Goal: Task Accomplishment & Management: Use online tool/utility

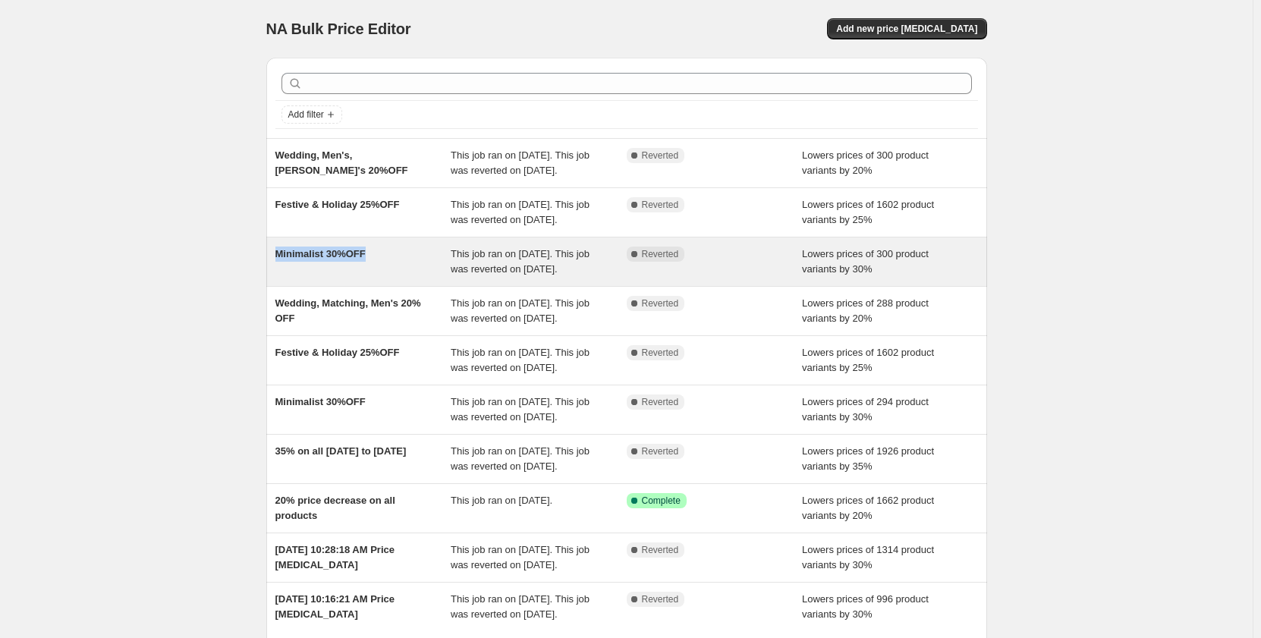
drag, startPoint x: 276, startPoint y: 284, endPoint x: 373, endPoint y: 282, distance: 97.2
click at [373, 282] on div "Minimalist 30%OFF This job ran on [DATE]. This job was reverted on [DATE]. Comp…" at bounding box center [626, 262] width 721 height 49
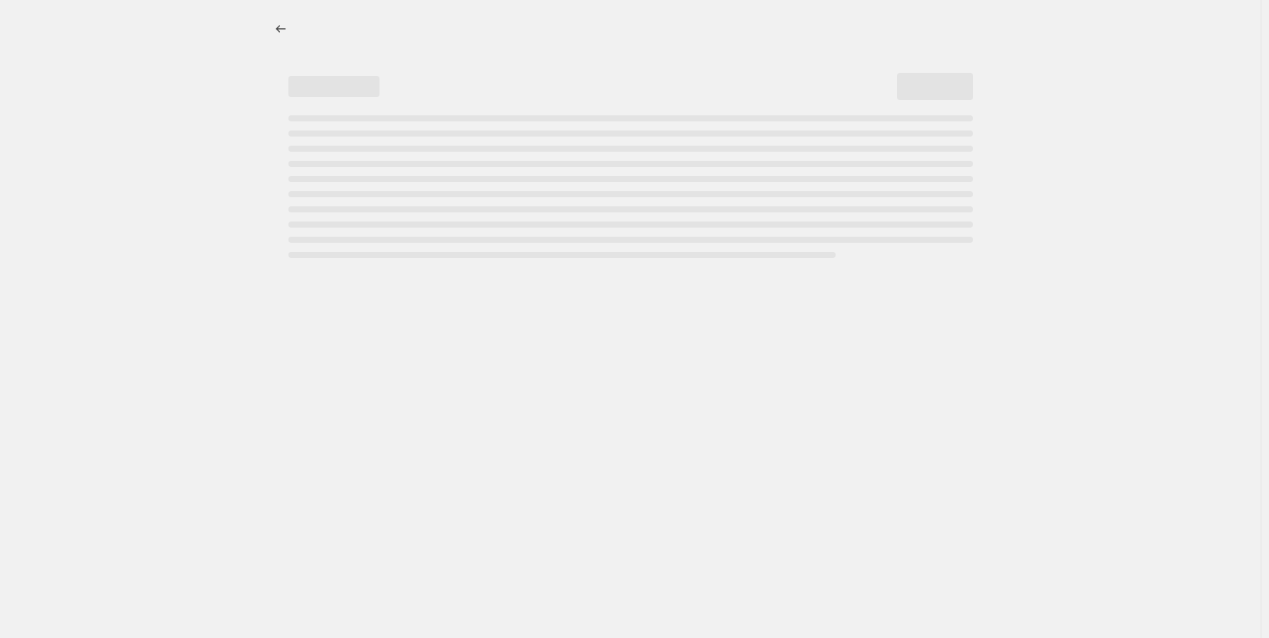
select select "percentage"
select select "collection"
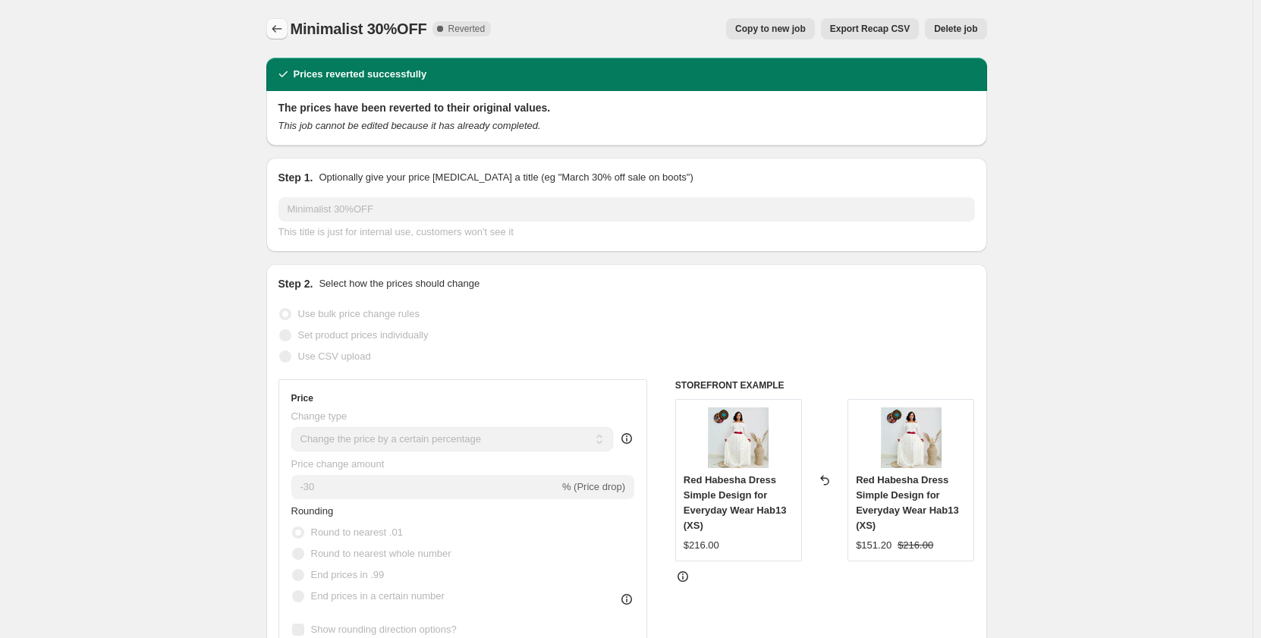
click at [280, 31] on icon "Price change jobs" at bounding box center [276, 28] width 15 height 15
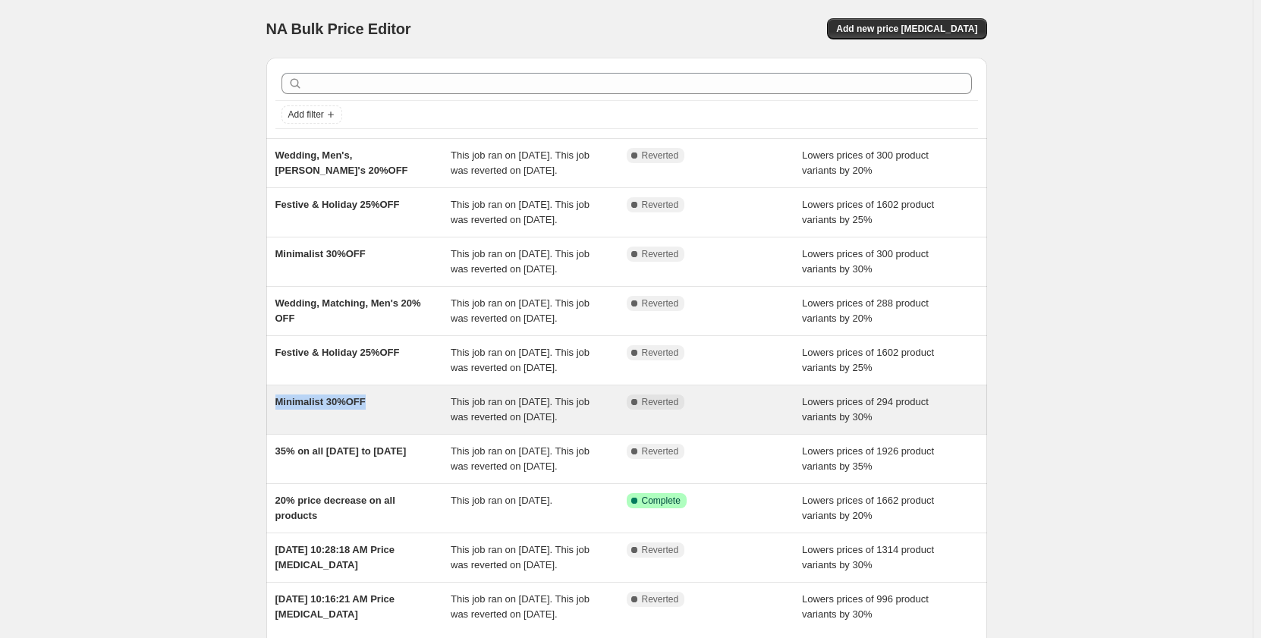
drag, startPoint x: 278, startPoint y: 478, endPoint x: 367, endPoint y: 474, distance: 88.9
click at [367, 434] on div "Minimalist 30%OFF This job ran on [DATE]. This job was reverted on [DATE]. Comp…" at bounding box center [626, 410] width 721 height 49
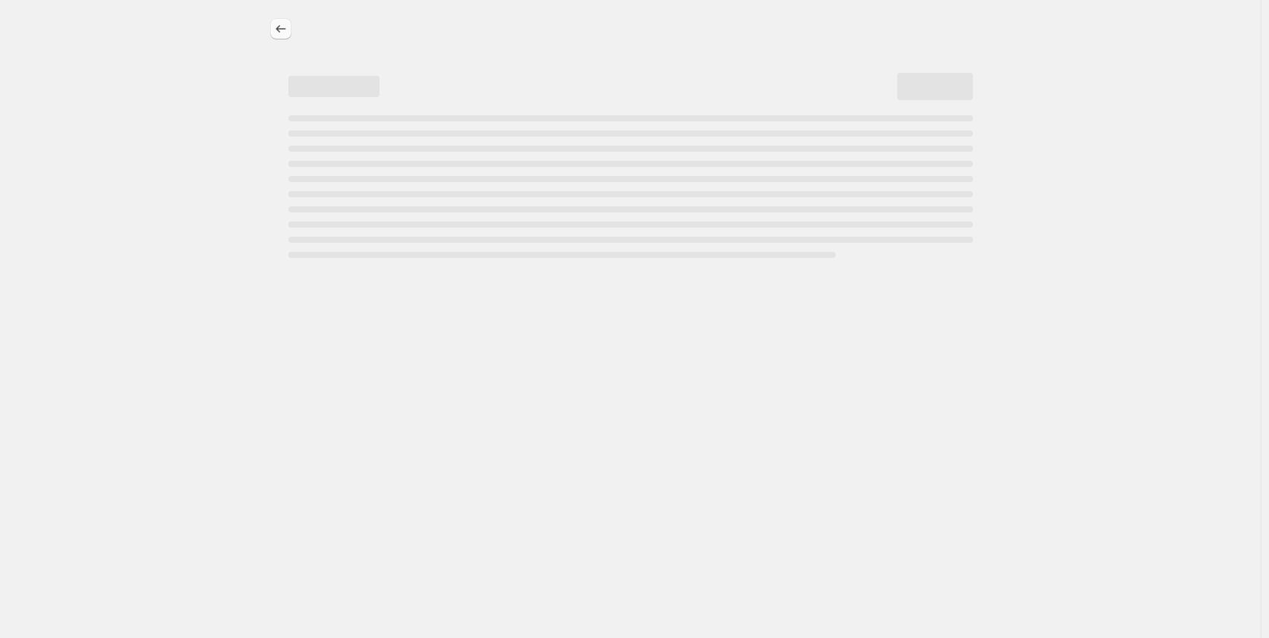
select select "percentage"
select select "collection"
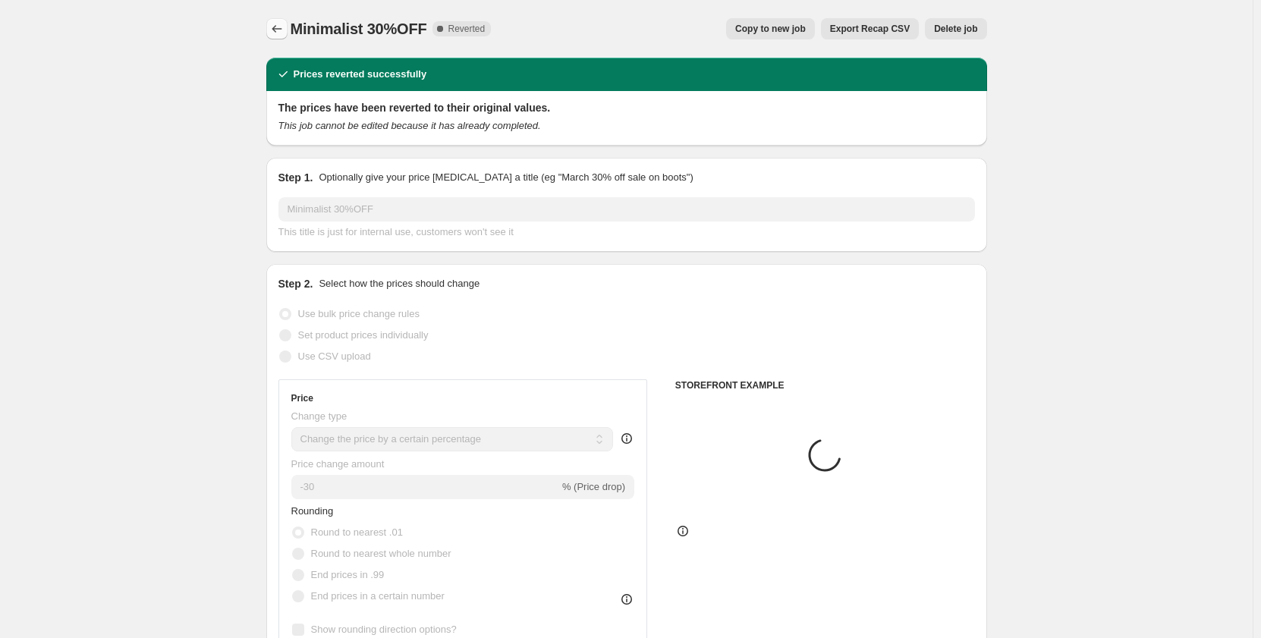
click at [279, 23] on icon "Price change jobs" at bounding box center [276, 28] width 15 height 15
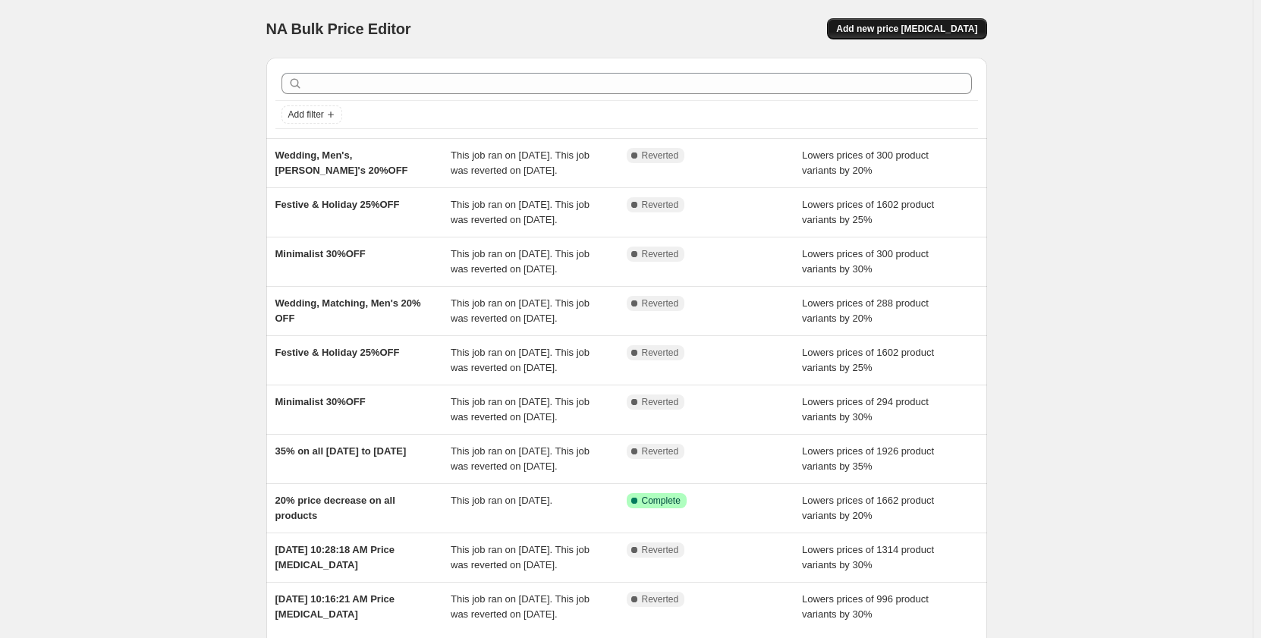
click at [892, 26] on span "Add new price [MEDICAL_DATA]" at bounding box center [906, 29] width 141 height 12
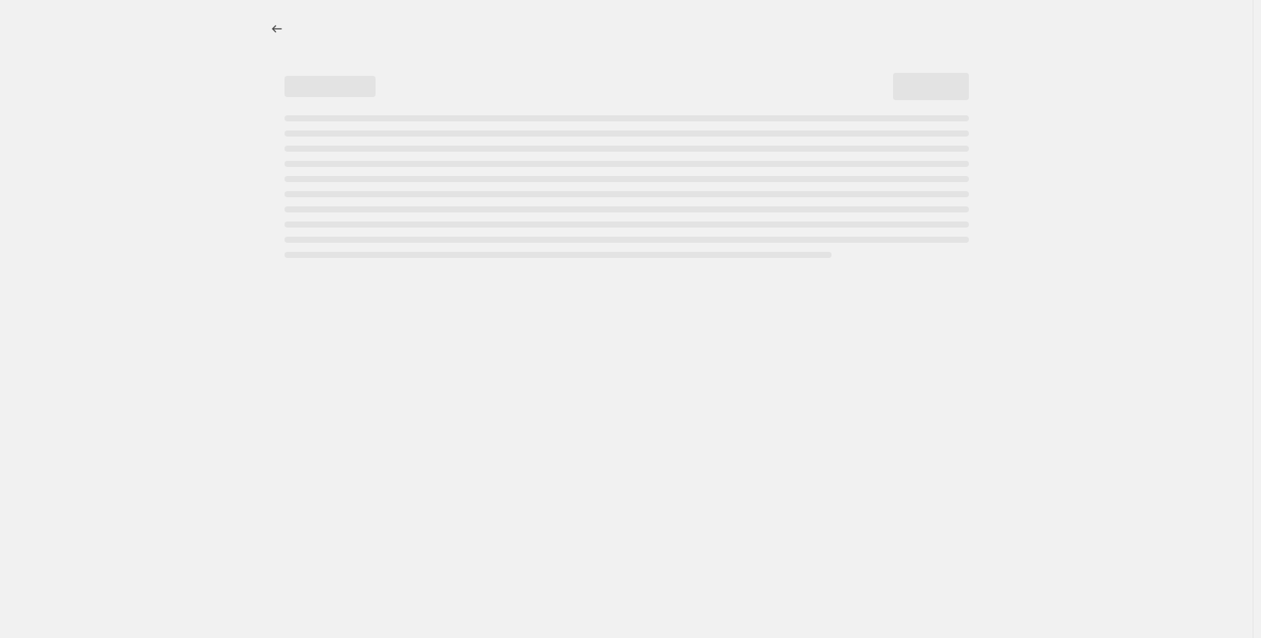
select select "percentage"
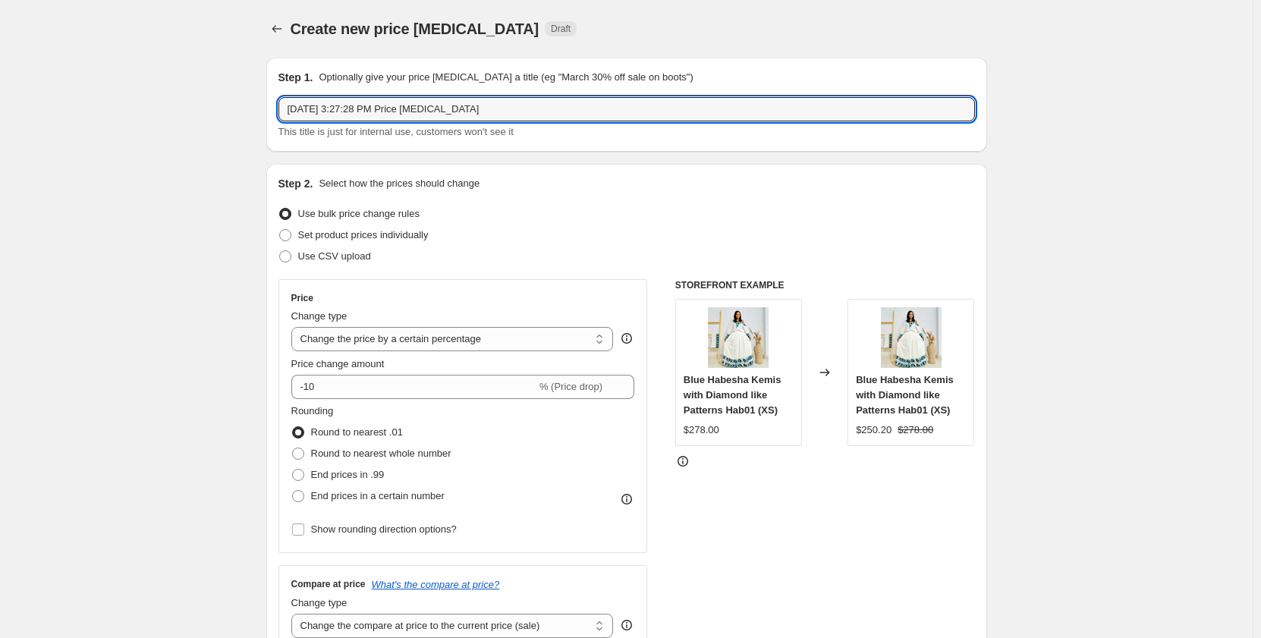
drag, startPoint x: 497, startPoint y: 109, endPoint x: 239, endPoint y: 107, distance: 258.0
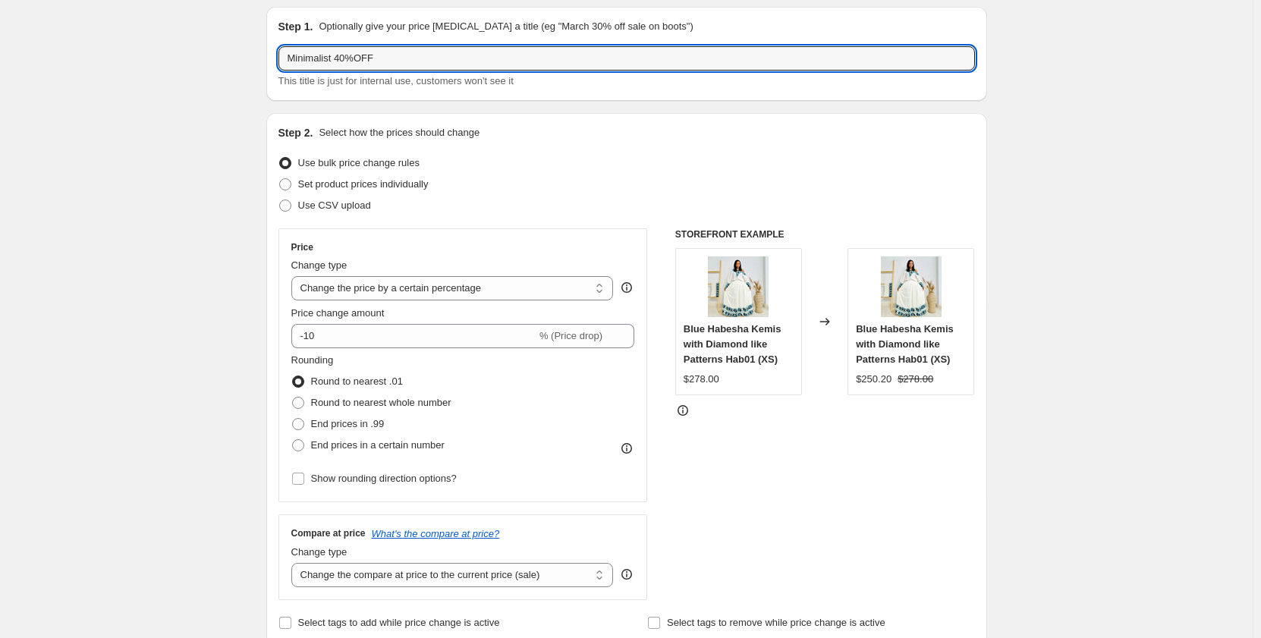
scroll to position [52, 0]
type input "Minimalist 40%OFF"
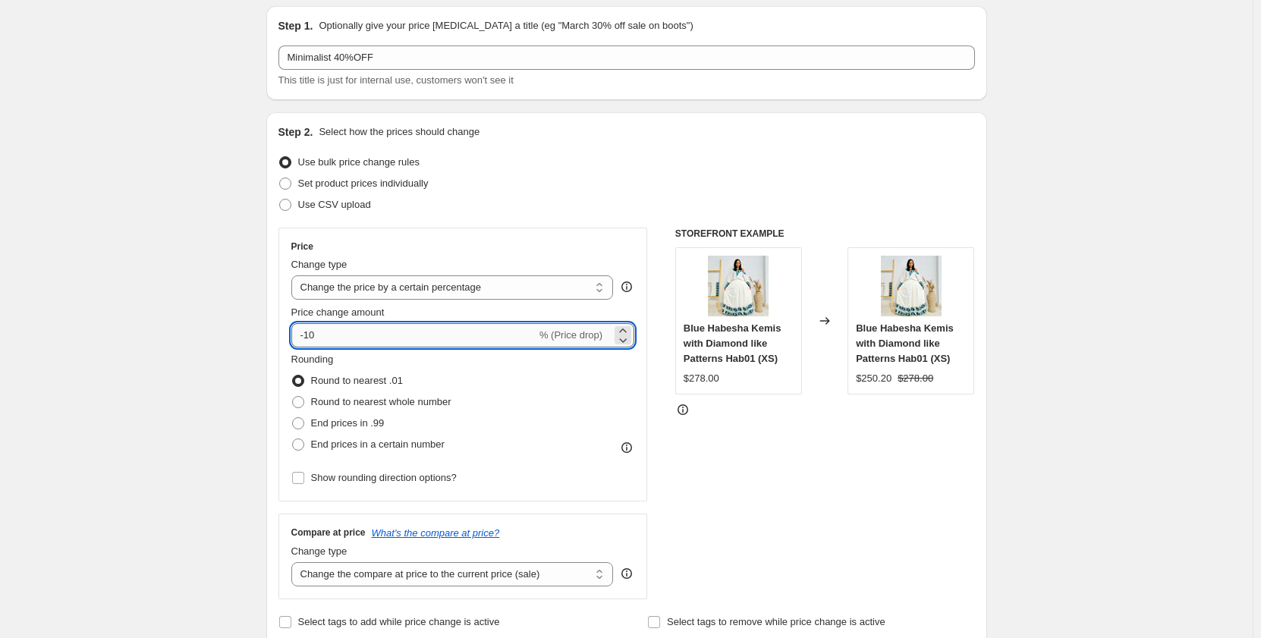
click at [337, 335] on input "-10" at bounding box center [413, 335] width 245 height 24
type input "-1"
type input "-40"
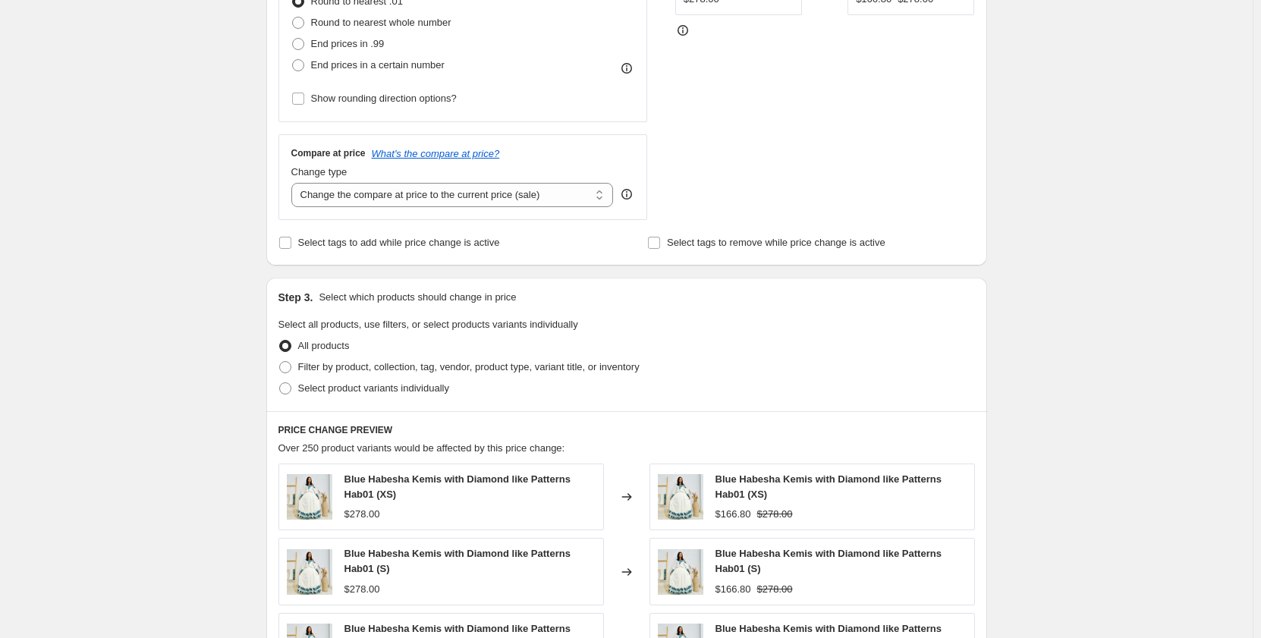
scroll to position [436, 0]
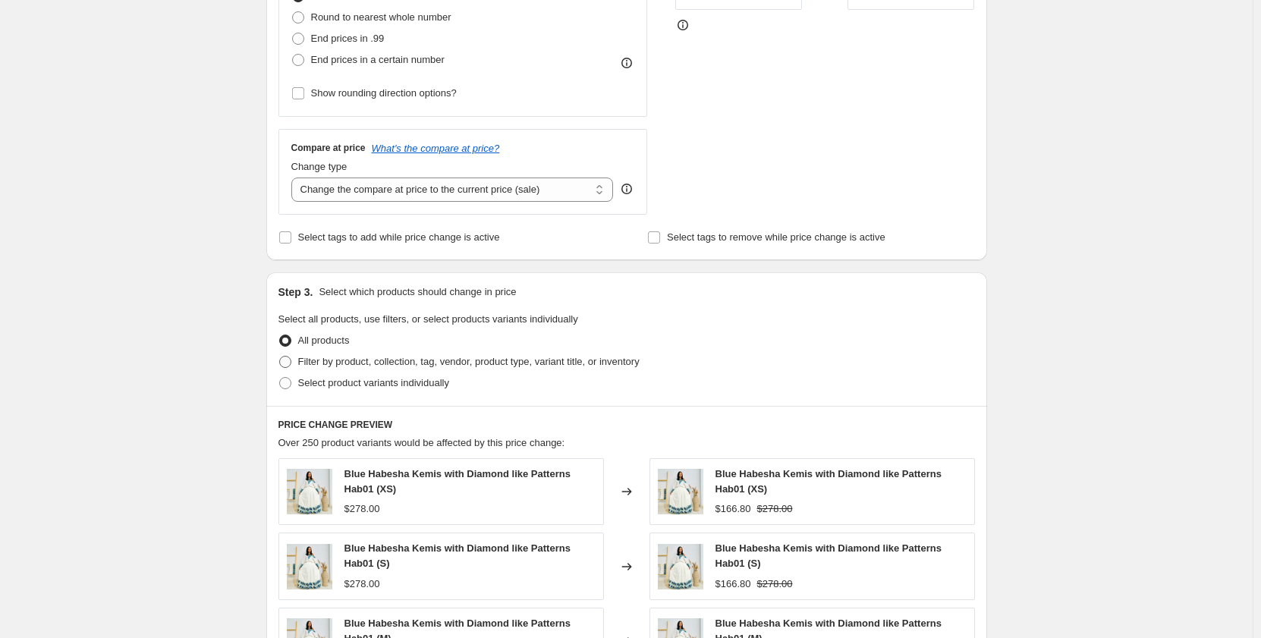
click at [296, 362] on label "Filter by product, collection, tag, vendor, product type, variant title, or inv…" at bounding box center [459, 361] width 361 height 21
click at [280, 357] on input "Filter by product, collection, tag, vendor, product type, variant title, or inv…" at bounding box center [279, 356] width 1 height 1
radio input "true"
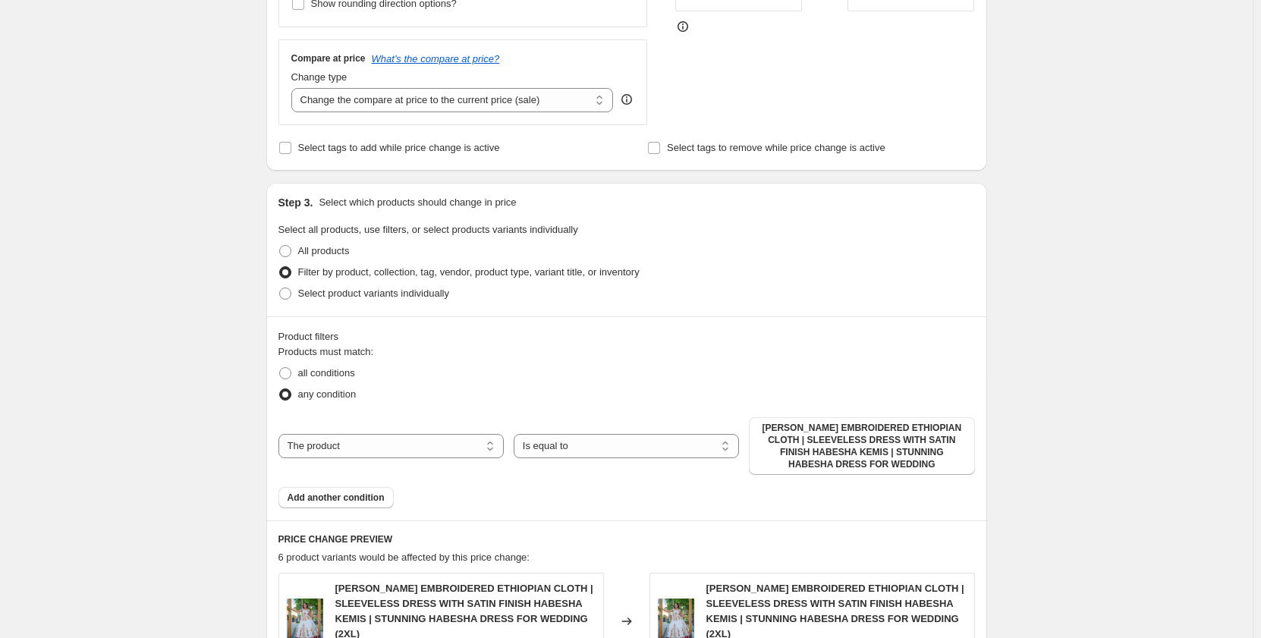
scroll to position [527, 0]
click at [348, 448] on select "The product The product's collection The product's tag The product's vendor The…" at bounding box center [391, 445] width 225 height 24
select select "collection"
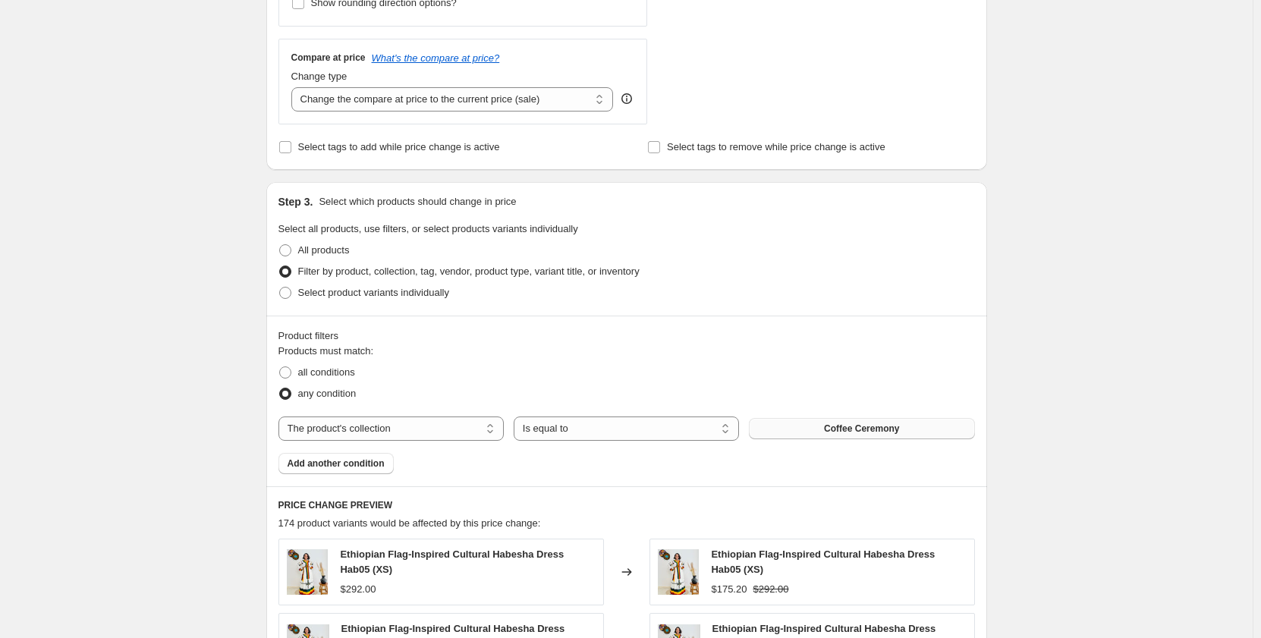
click at [837, 439] on button "Coffee Ceremony" at bounding box center [861, 428] width 225 height 21
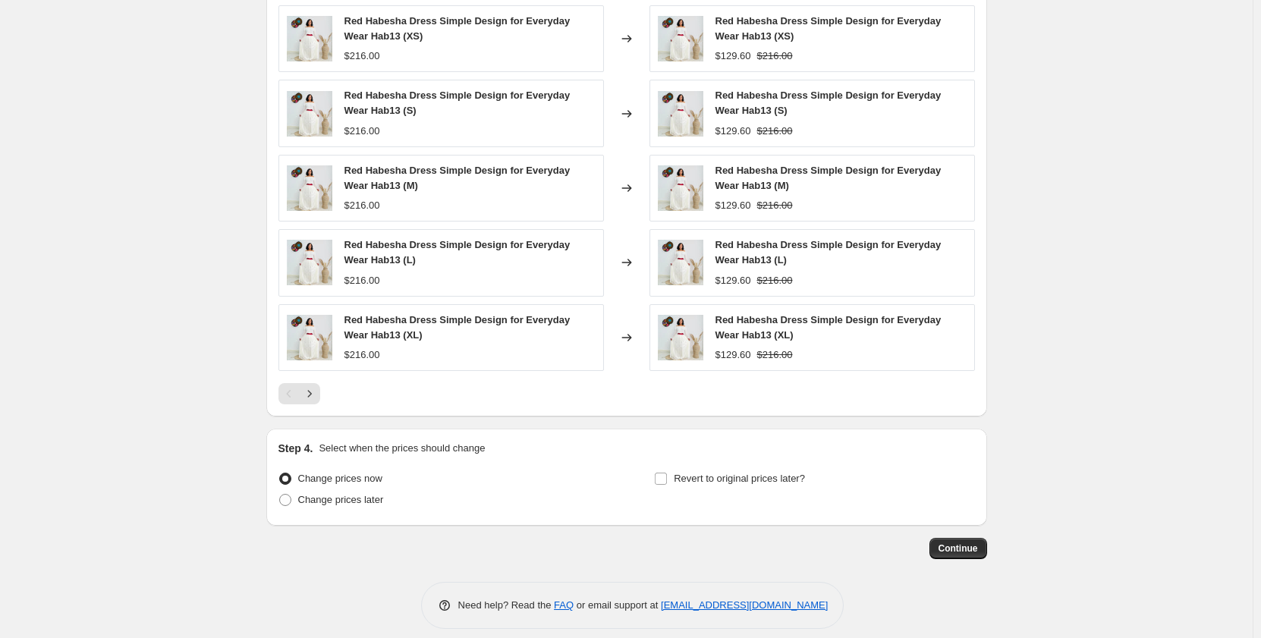
scroll to position [1061, 0]
click at [966, 547] on span "Continue" at bounding box center [958, 548] width 39 height 12
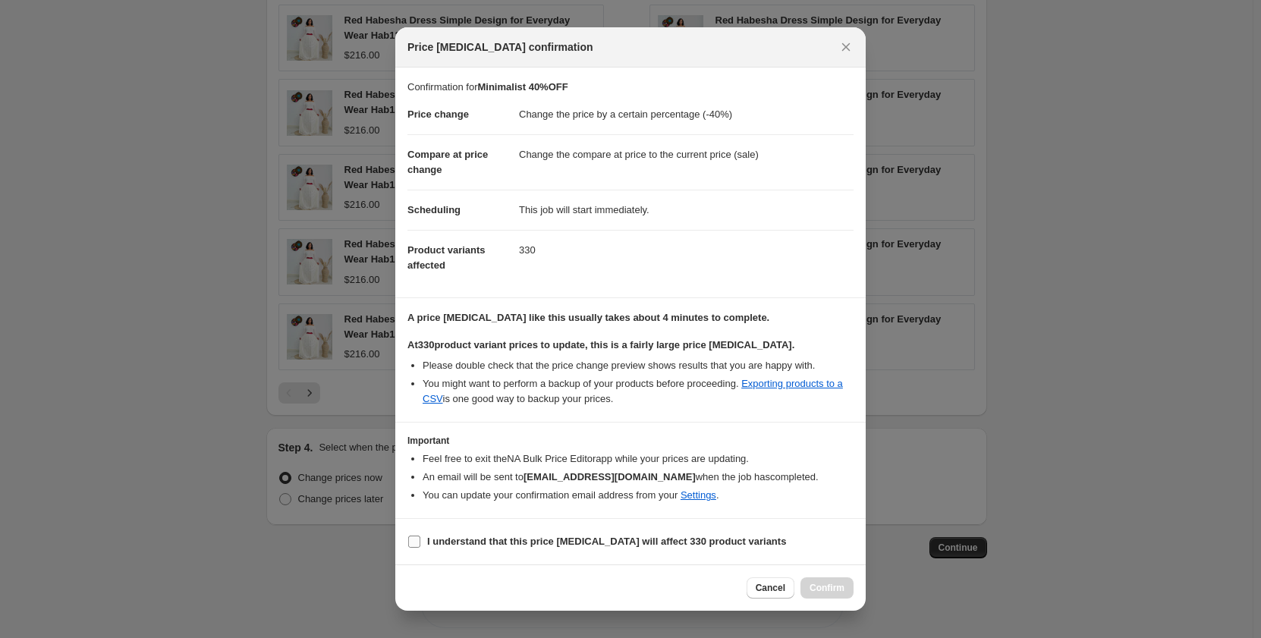
click at [417, 536] on input "I understand that this price change job will affect 330 product variants" at bounding box center [414, 542] width 12 height 12
checkbox input "true"
click at [839, 587] on span "Confirm" at bounding box center [827, 588] width 35 height 12
type input "Minimalist 40%OFF"
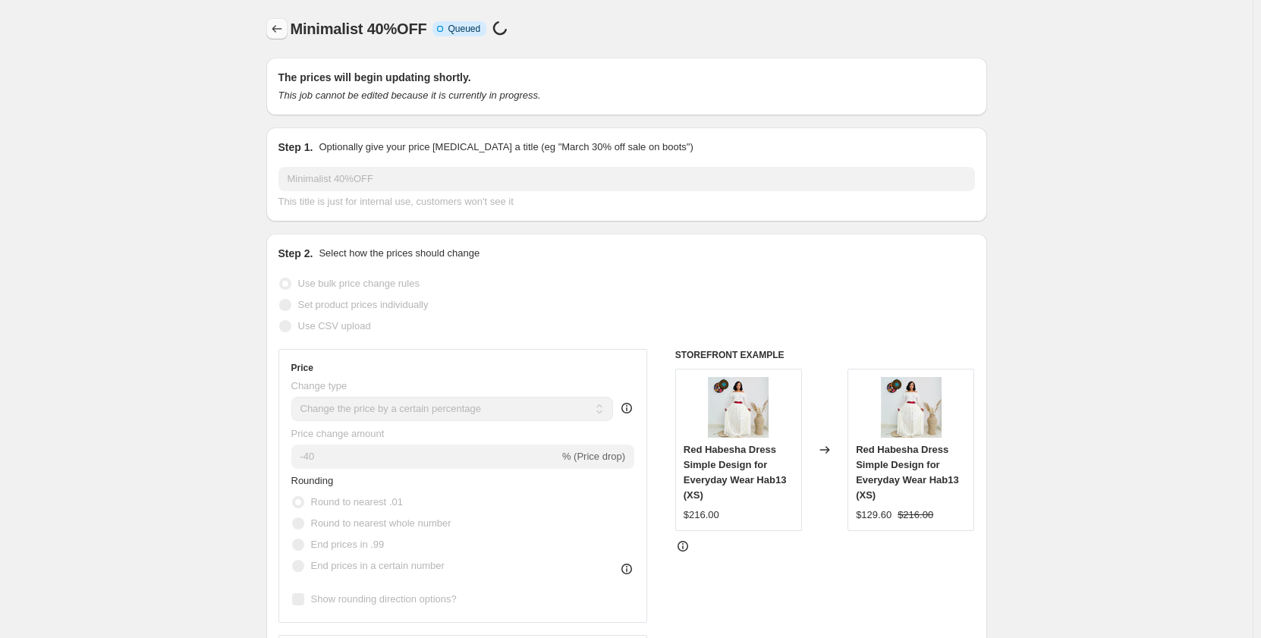
click at [272, 33] on icon "Price change jobs" at bounding box center [276, 28] width 15 height 15
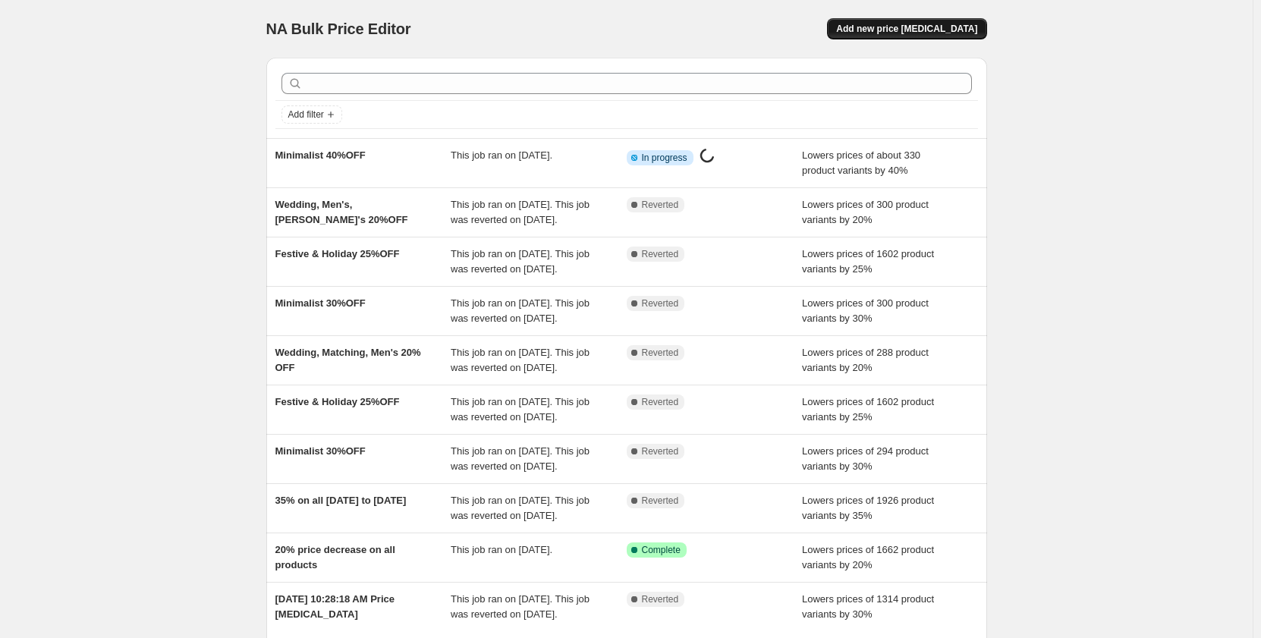
click at [934, 33] on span "Add new price [MEDICAL_DATA]" at bounding box center [906, 29] width 141 height 12
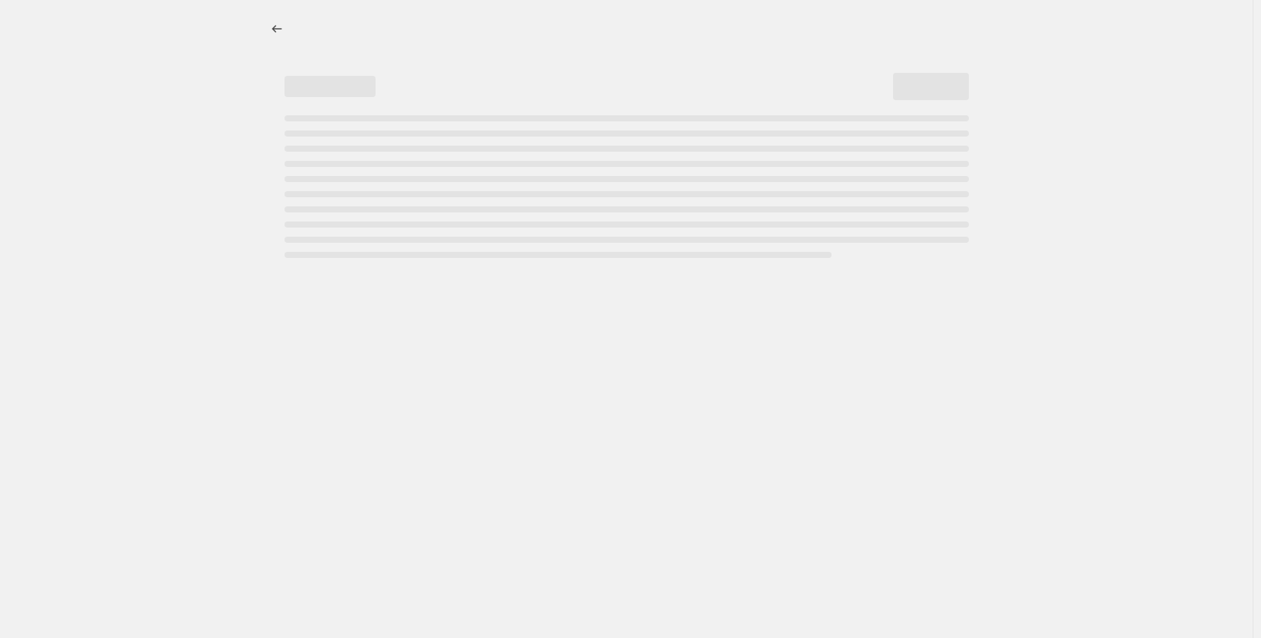
select select "percentage"
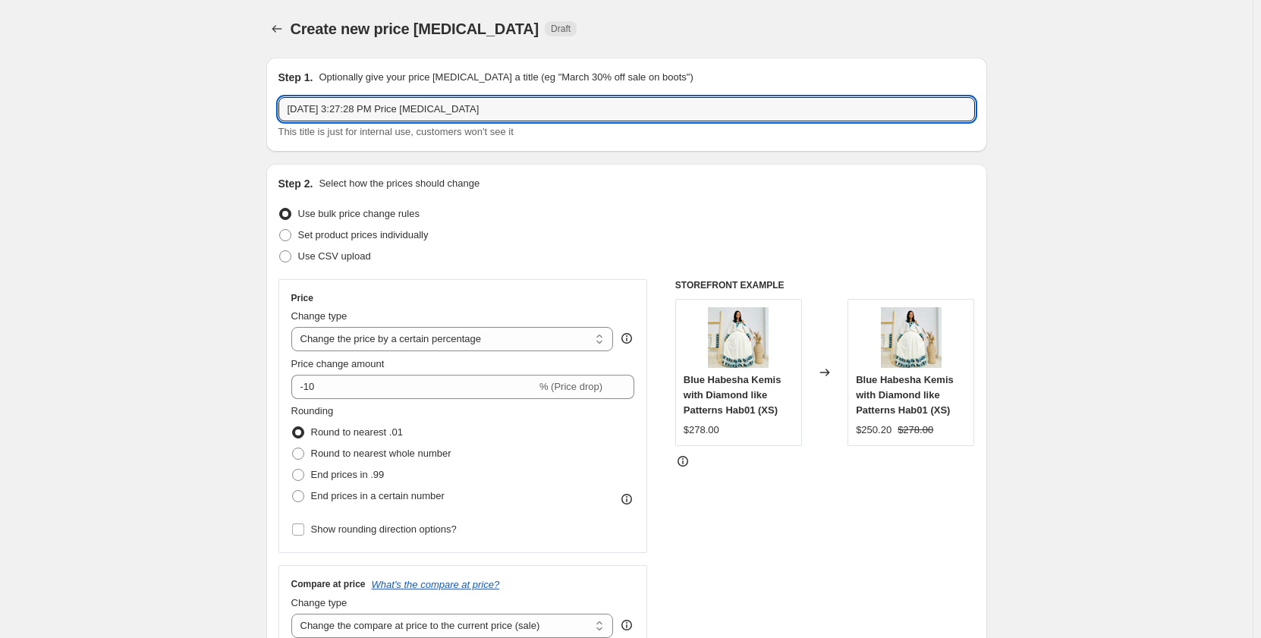
drag, startPoint x: 498, startPoint y: 111, endPoint x: 262, endPoint y: 89, distance: 237.0
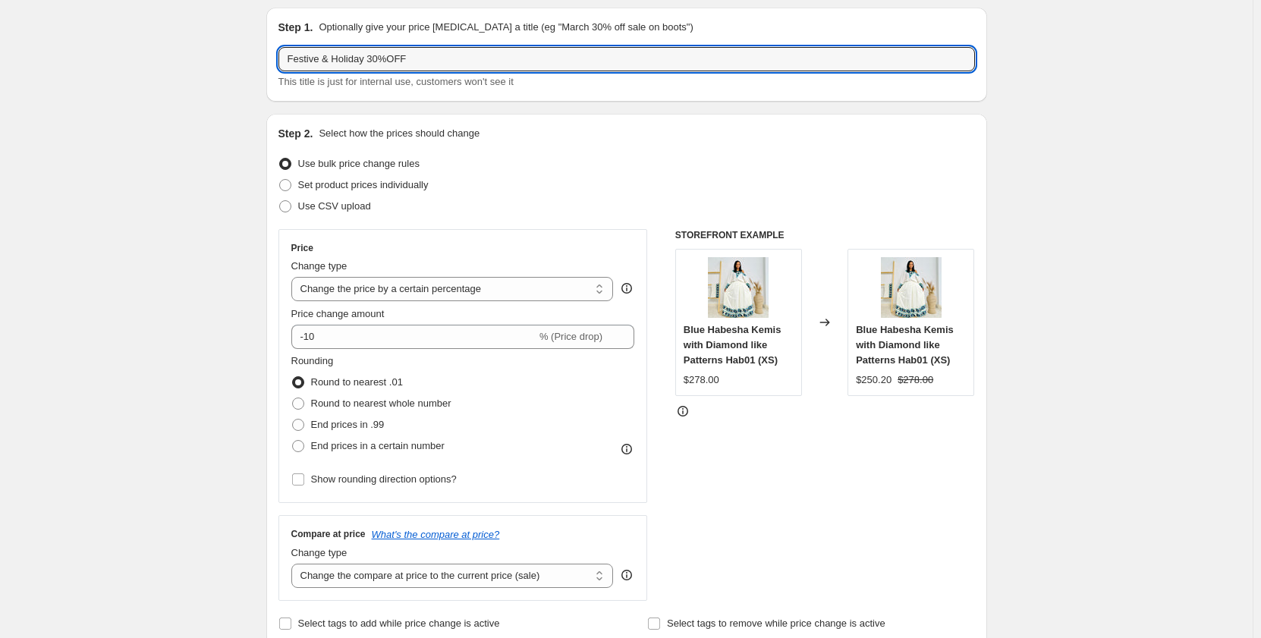
scroll to position [52, 0]
type input "Festive & Holiday 30%OFF"
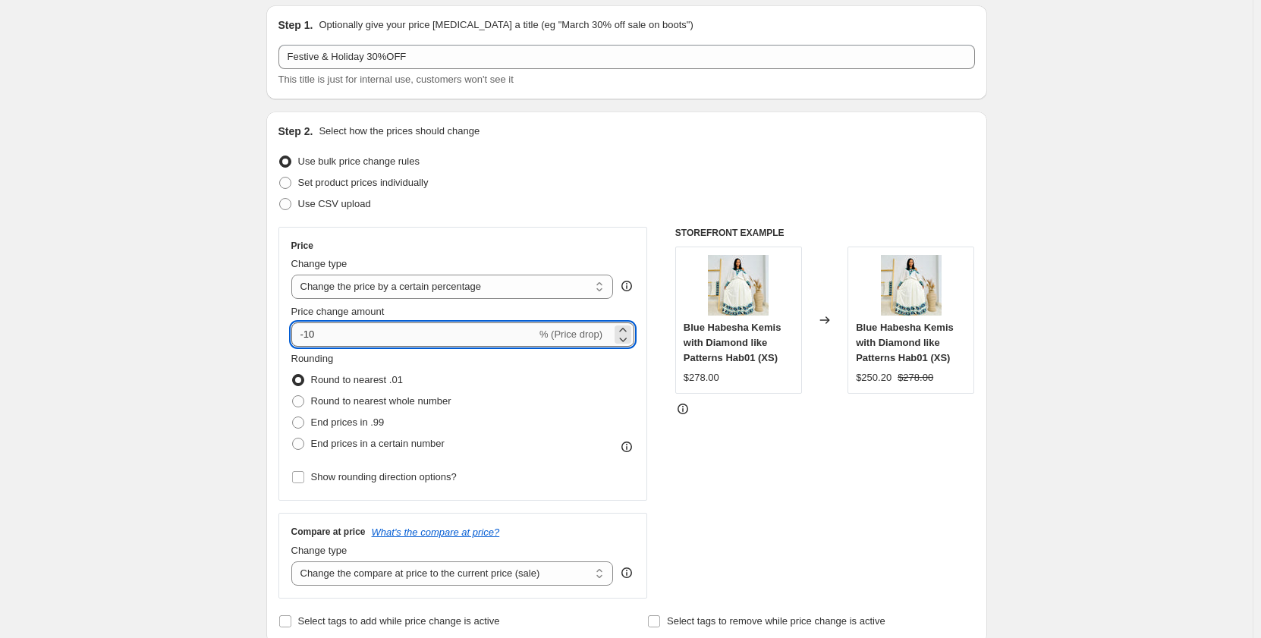
click at [345, 332] on input "-10" at bounding box center [413, 335] width 245 height 24
type input "-1"
type input "-30"
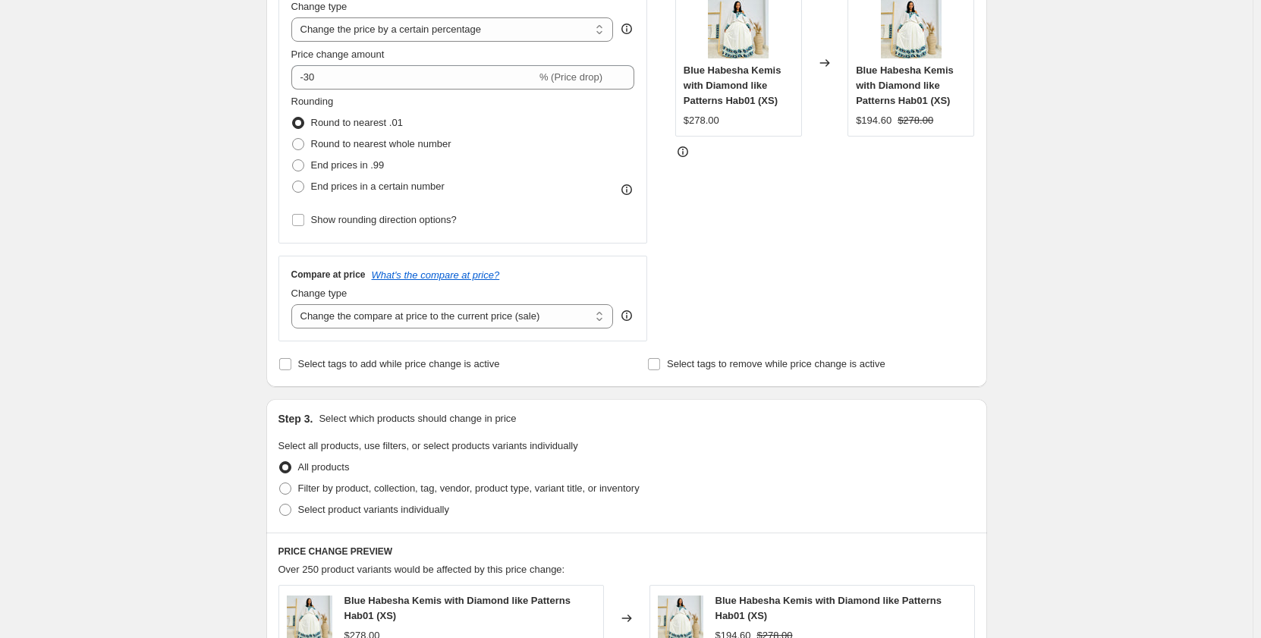
scroll to position [312, 0]
click at [299, 489] on label "Filter by product, collection, tag, vendor, product type, variant title, or inv…" at bounding box center [459, 486] width 361 height 21
click at [280, 481] on input "Filter by product, collection, tag, vendor, product type, variant title, or inv…" at bounding box center [279, 480] width 1 height 1
radio input "true"
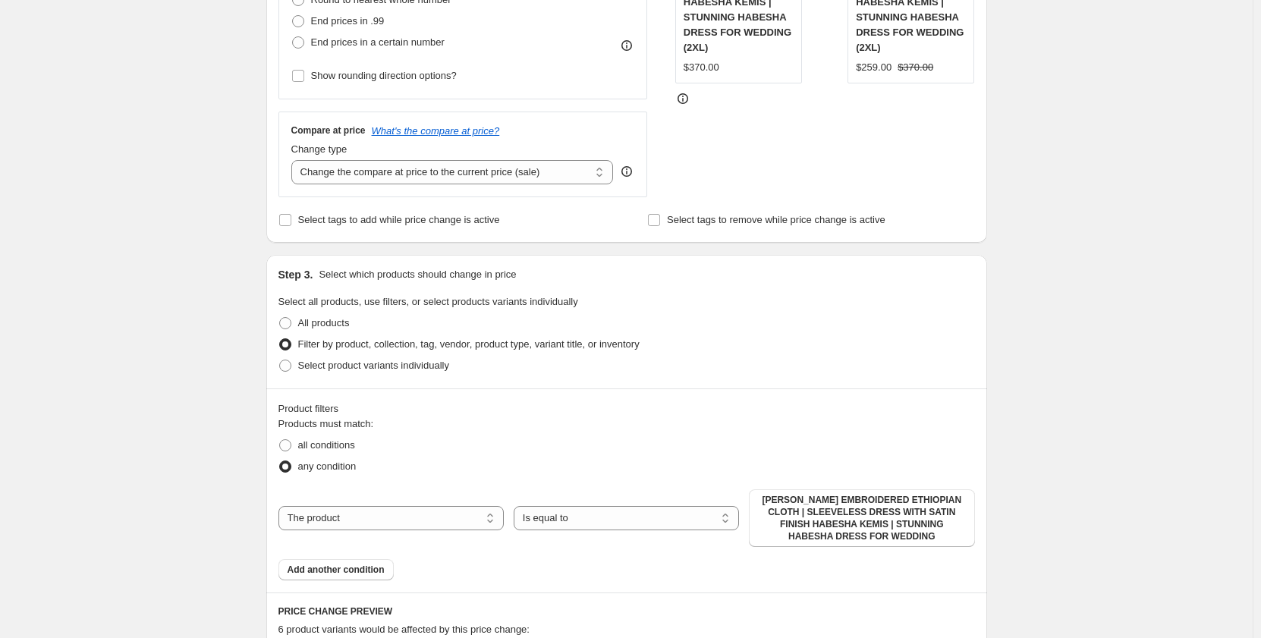
scroll to position [455, 0]
click at [356, 515] on select "The product The product's collection The product's tag The product's vendor The…" at bounding box center [391, 517] width 225 height 24
select select "collection"
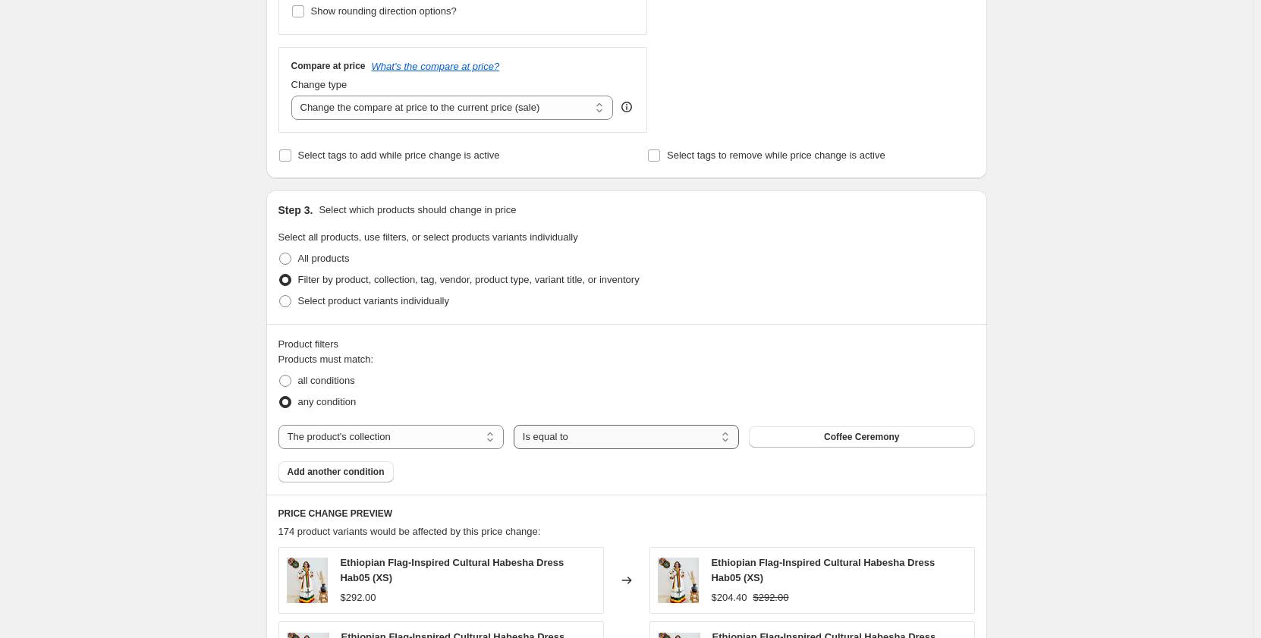
scroll to position [519, 0]
click at [815, 427] on button "Coffee Ceremony" at bounding box center [861, 436] width 225 height 21
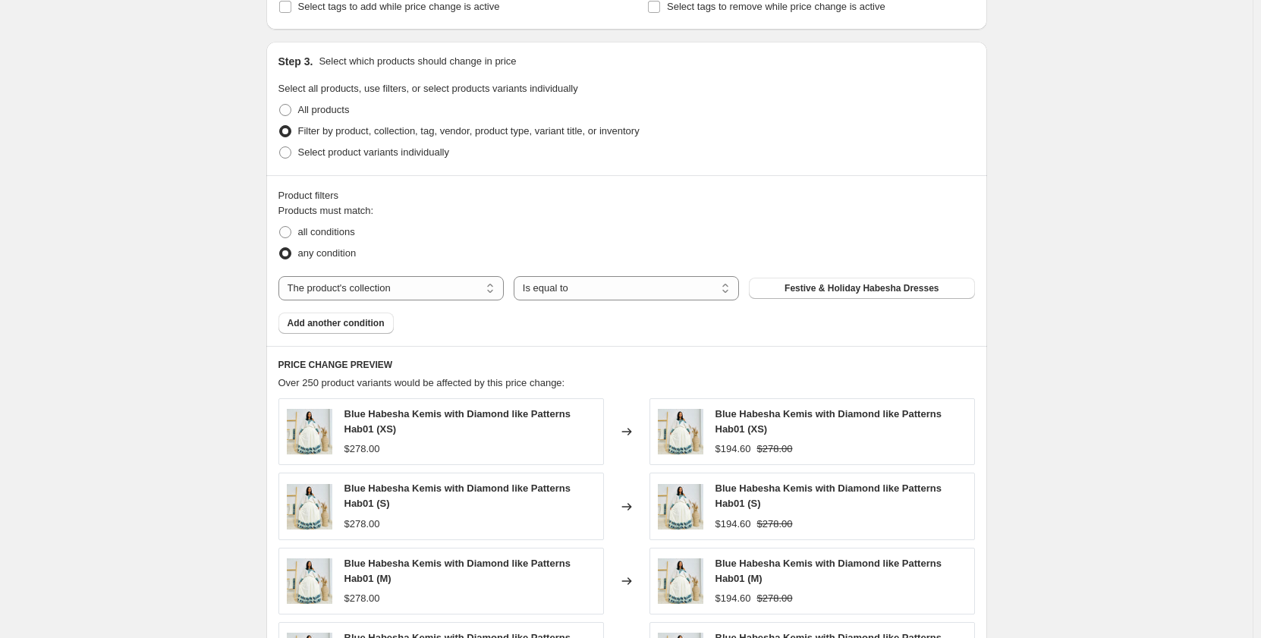
scroll to position [0, 0]
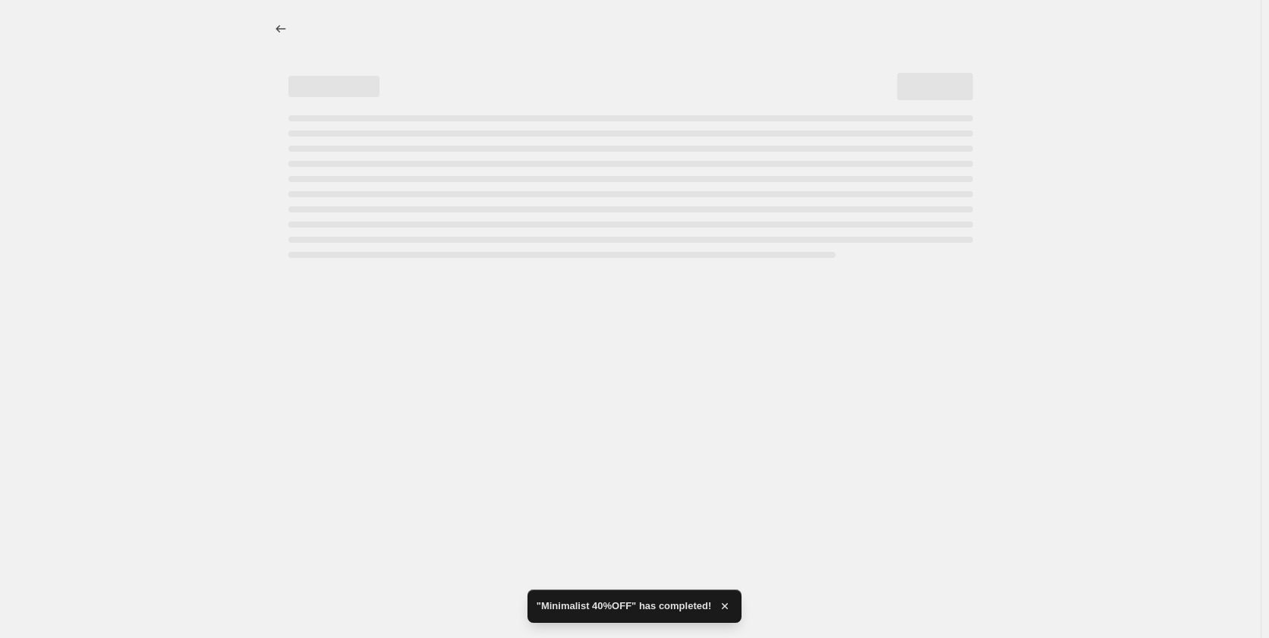
select select "percentage"
select select "collection"
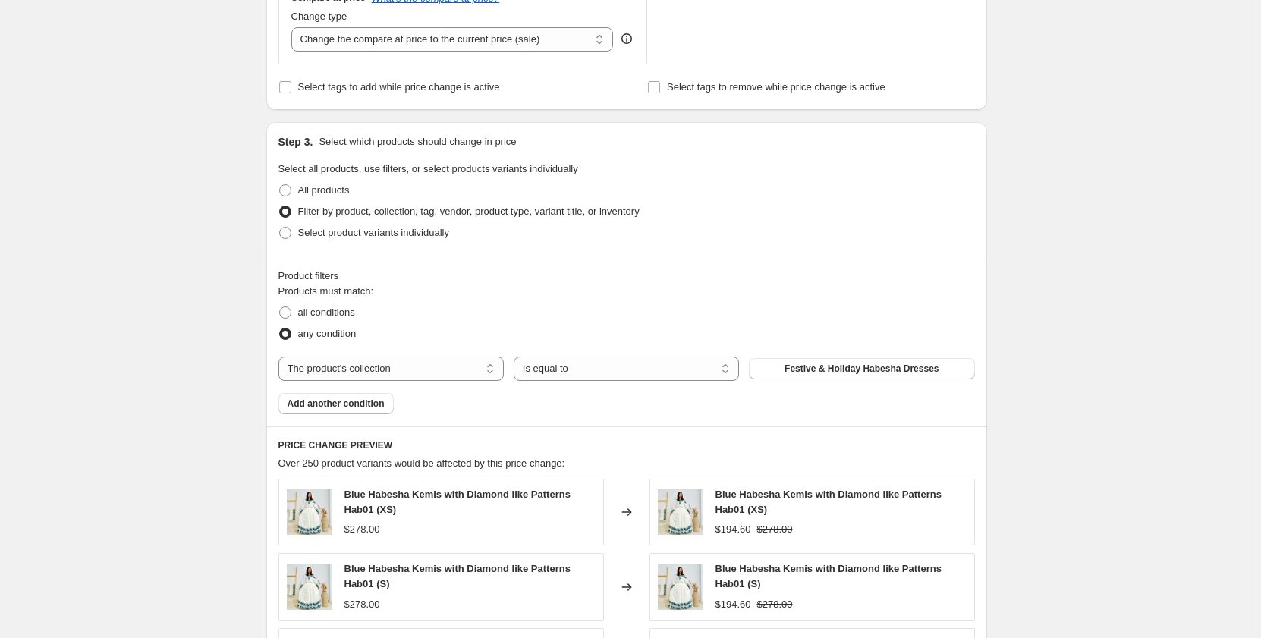
scroll to position [1075, 0]
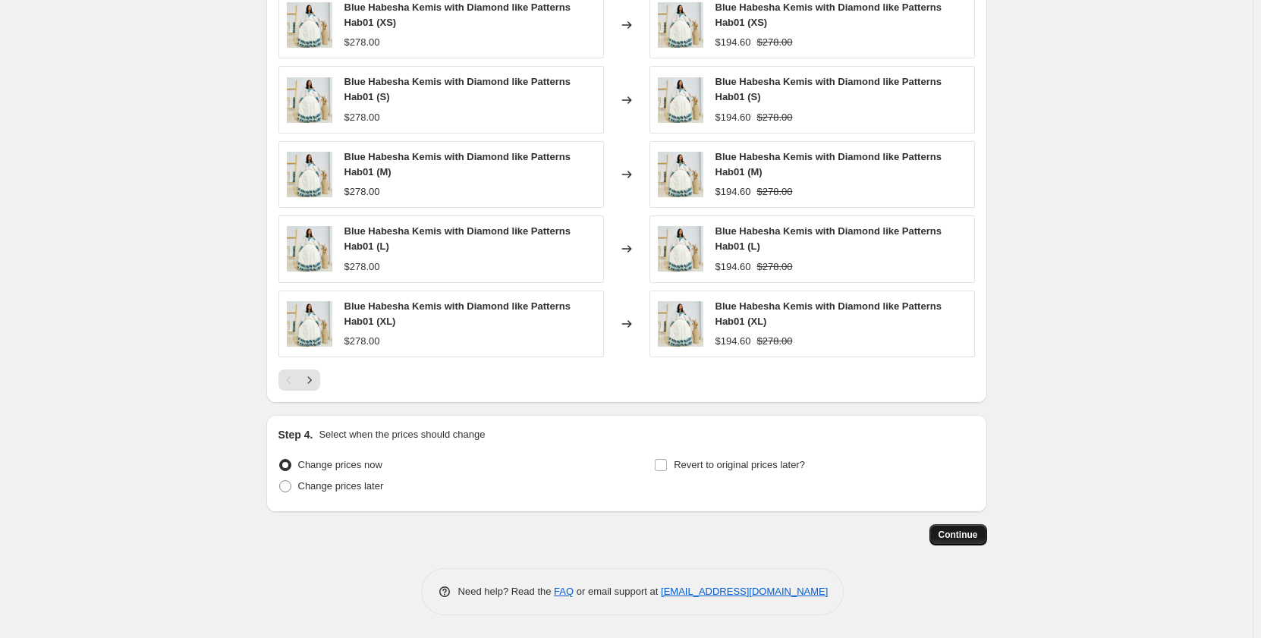
click at [968, 540] on span "Continue" at bounding box center [958, 535] width 39 height 12
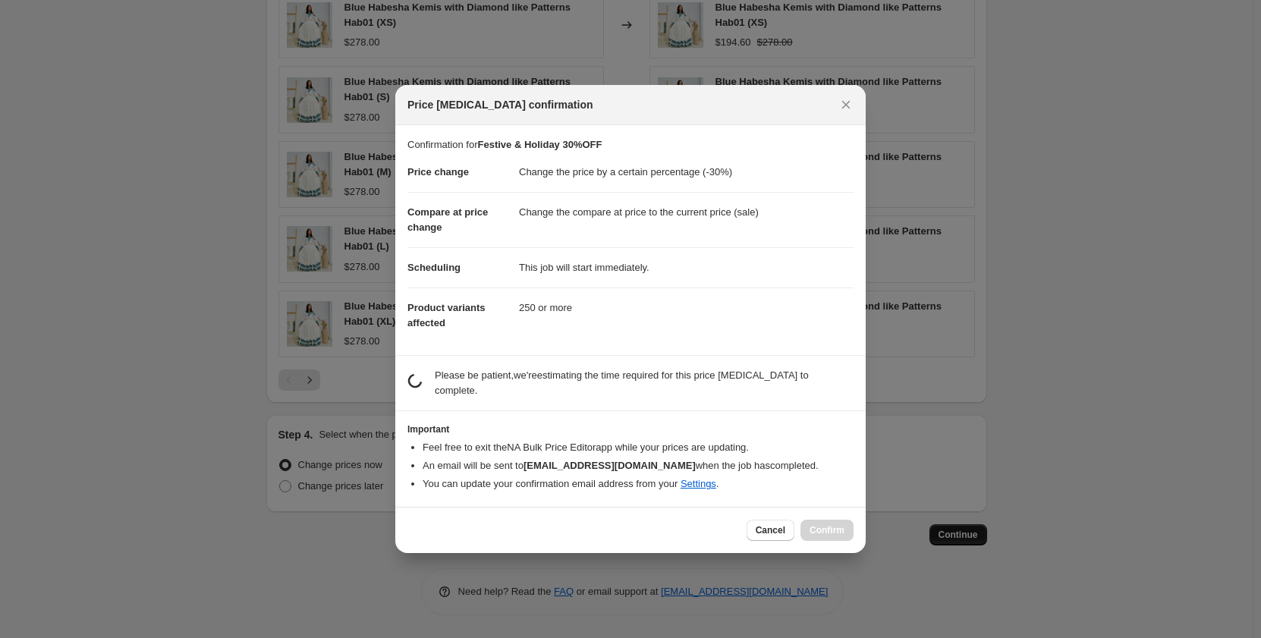
scroll to position [0, 0]
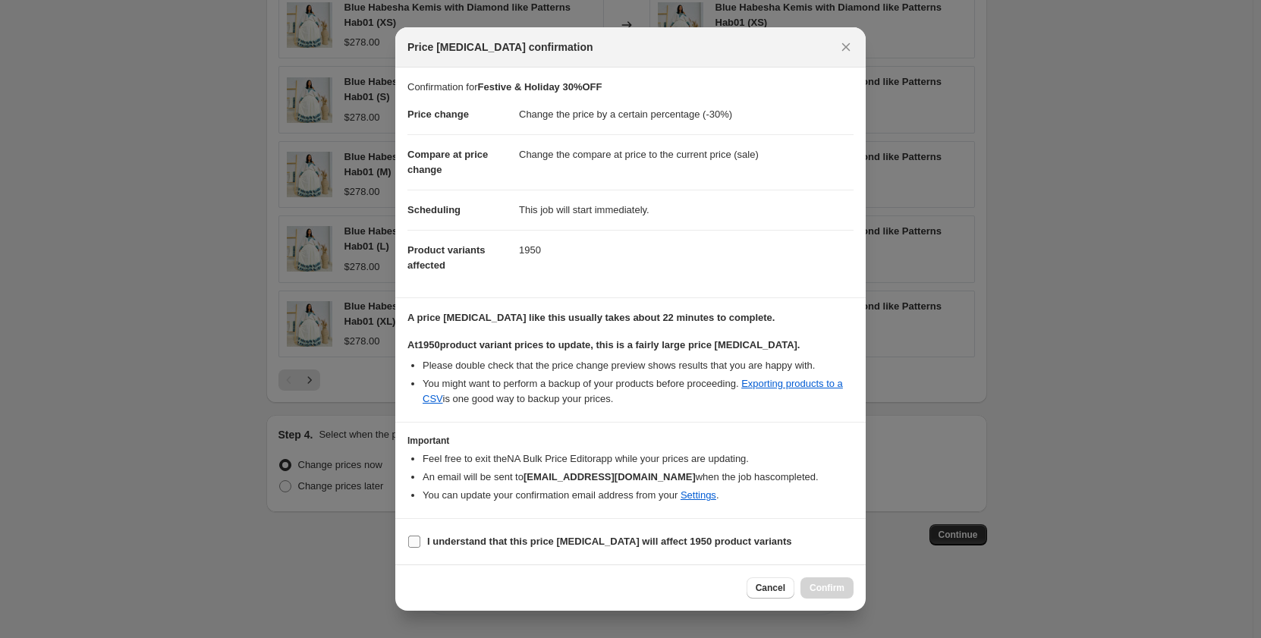
click at [458, 546] on b "I understand that this price change job will affect 1950 product variants" at bounding box center [609, 541] width 365 height 11
click at [420, 546] on input "I understand that this price change job will affect 1950 product variants" at bounding box center [414, 542] width 12 height 12
checkbox input "true"
click at [832, 577] on button "Confirm" at bounding box center [827, 587] width 53 height 21
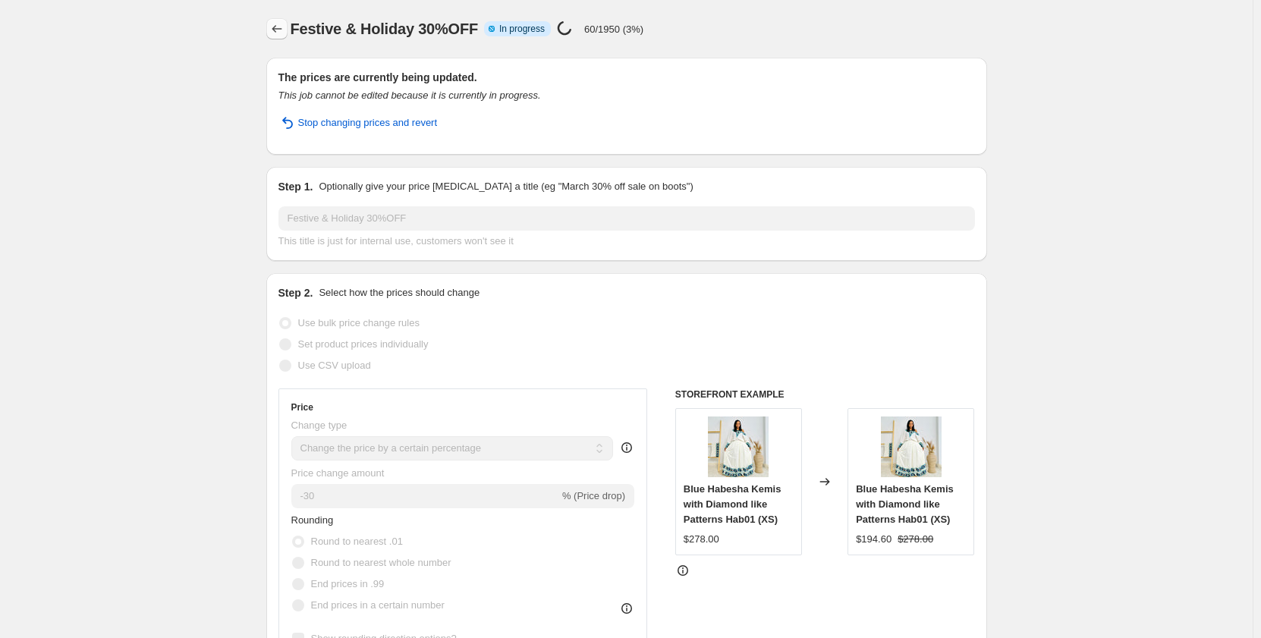
click at [273, 31] on icon "Price change jobs" at bounding box center [276, 28] width 15 height 15
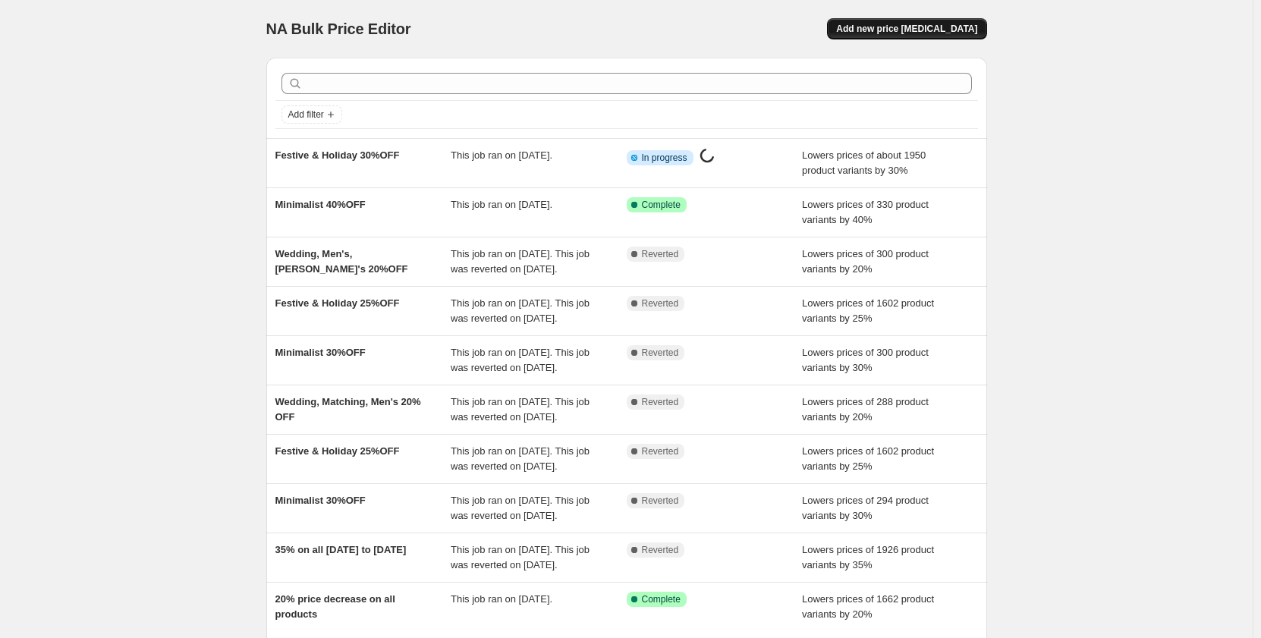
click at [901, 33] on span "Add new price [MEDICAL_DATA]" at bounding box center [906, 29] width 141 height 12
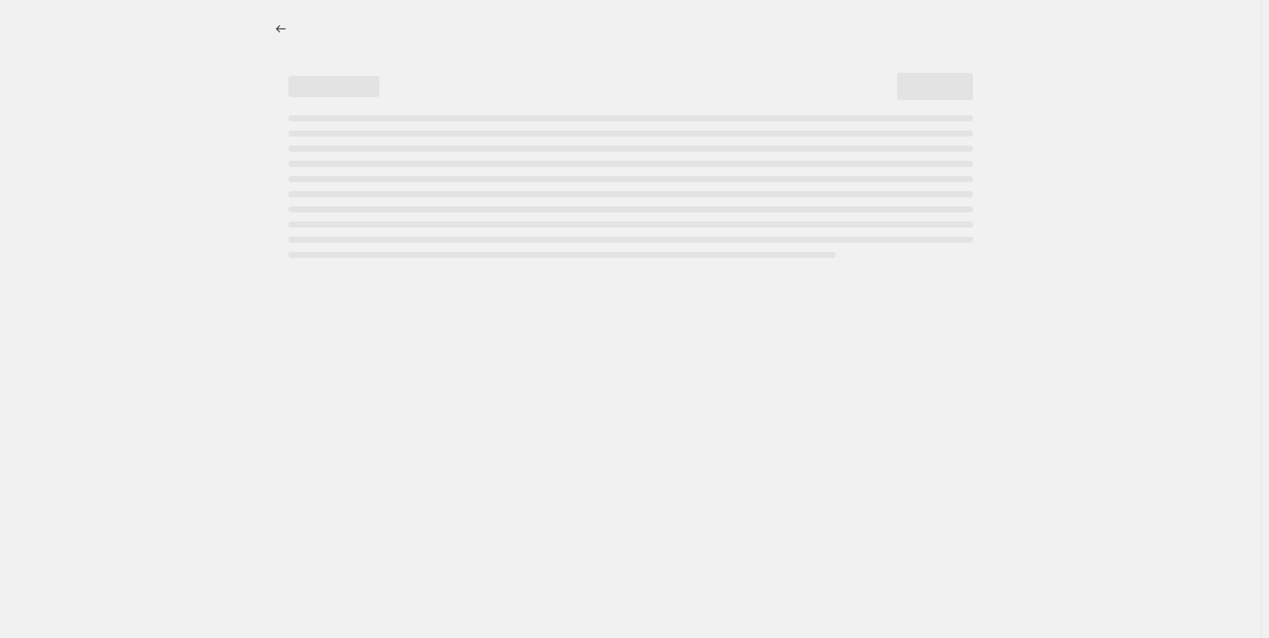
select select "percentage"
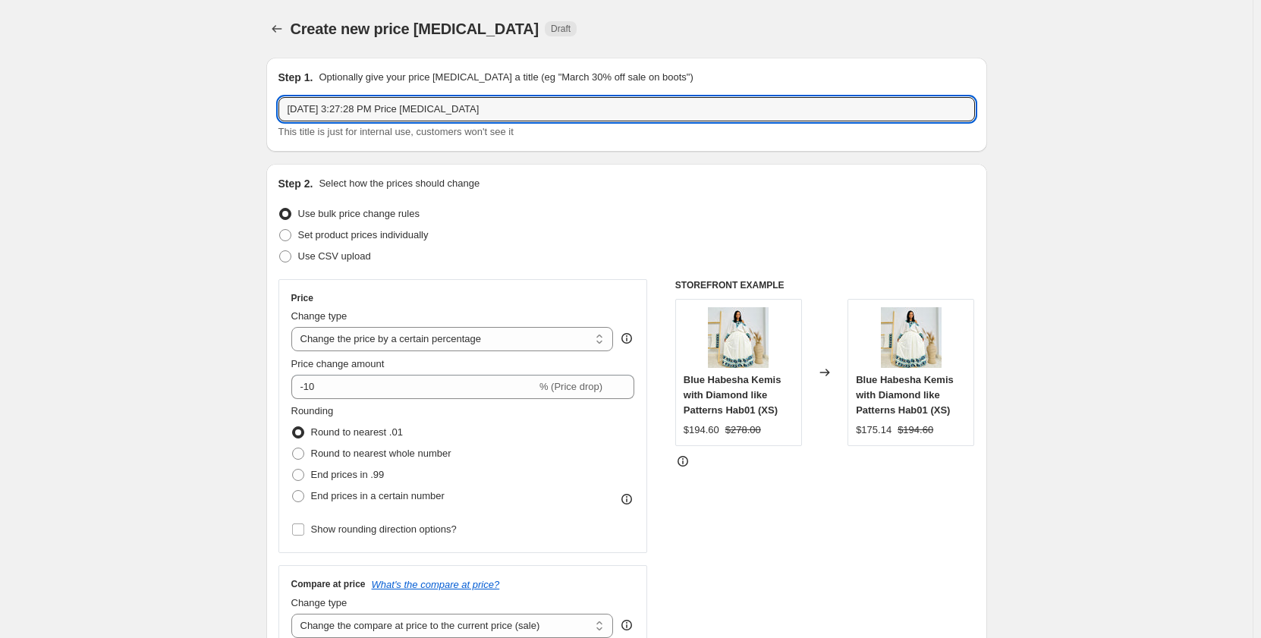
drag, startPoint x: 489, startPoint y: 112, endPoint x: 201, endPoint y: 117, distance: 288.4
click at [286, 112] on input "20% OFF" at bounding box center [627, 109] width 697 height 24
click at [472, 109] on input "Wedding, Couple's, Men 20% OFF" at bounding box center [627, 109] width 697 height 24
type input "Wedding, Couple's, Men 20% OFF"
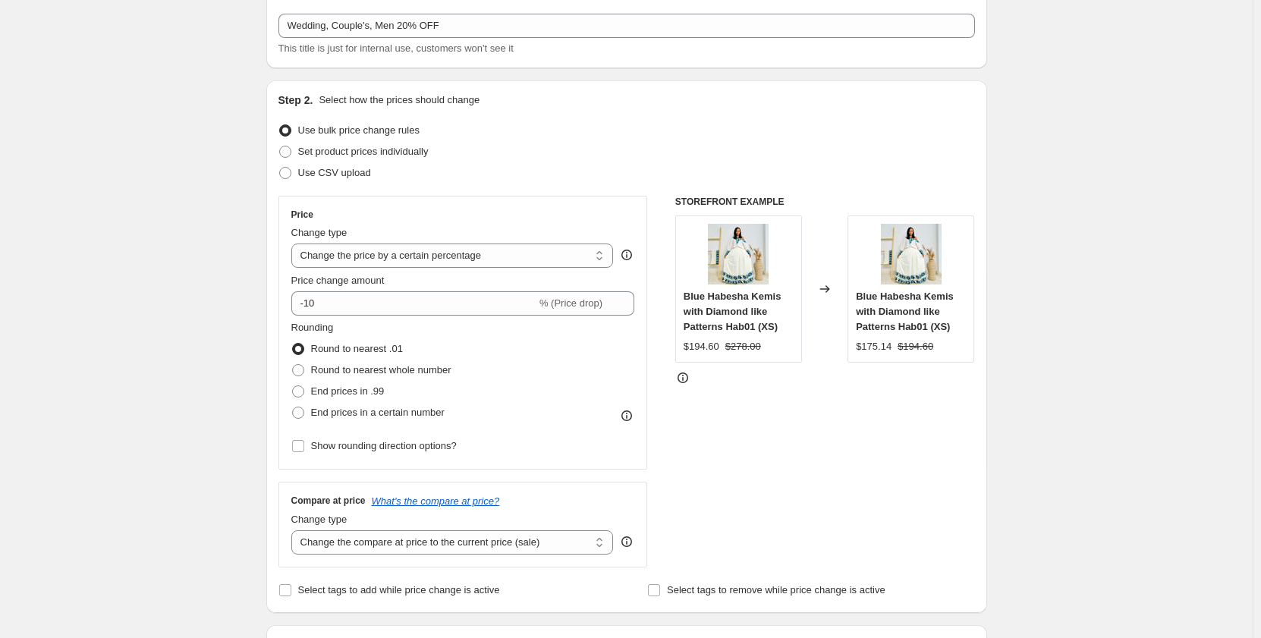
scroll to position [87, 0]
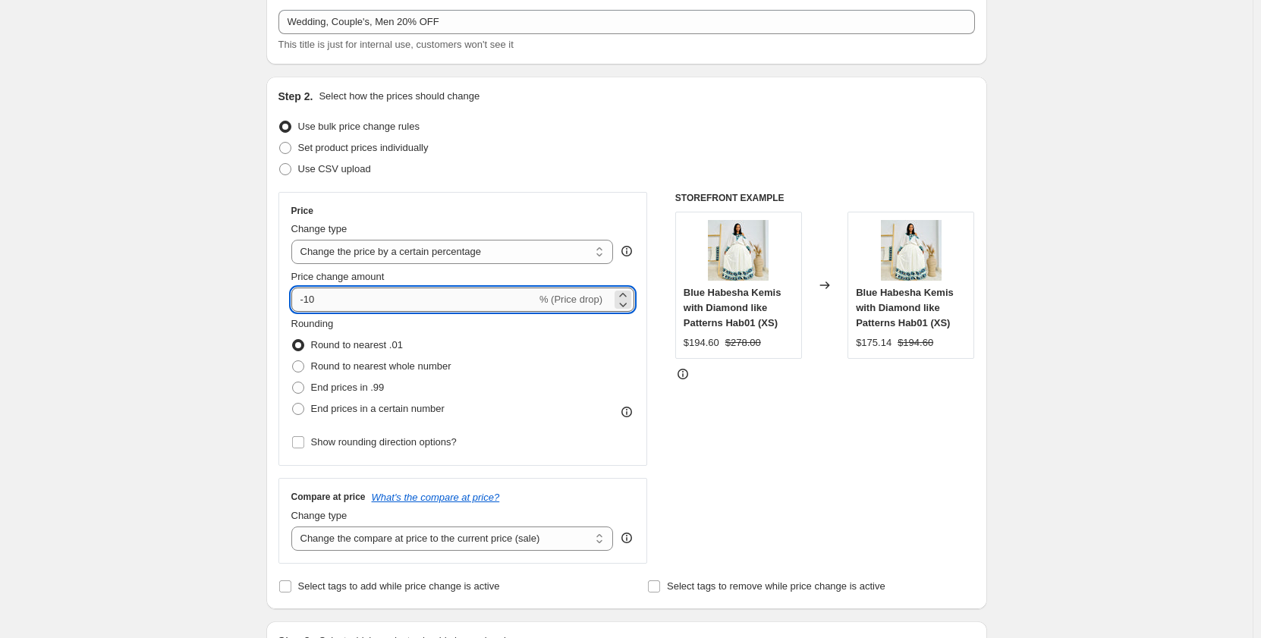
click at [345, 299] on input "-10" at bounding box center [413, 300] width 245 height 24
type input "-1"
type input "-20"
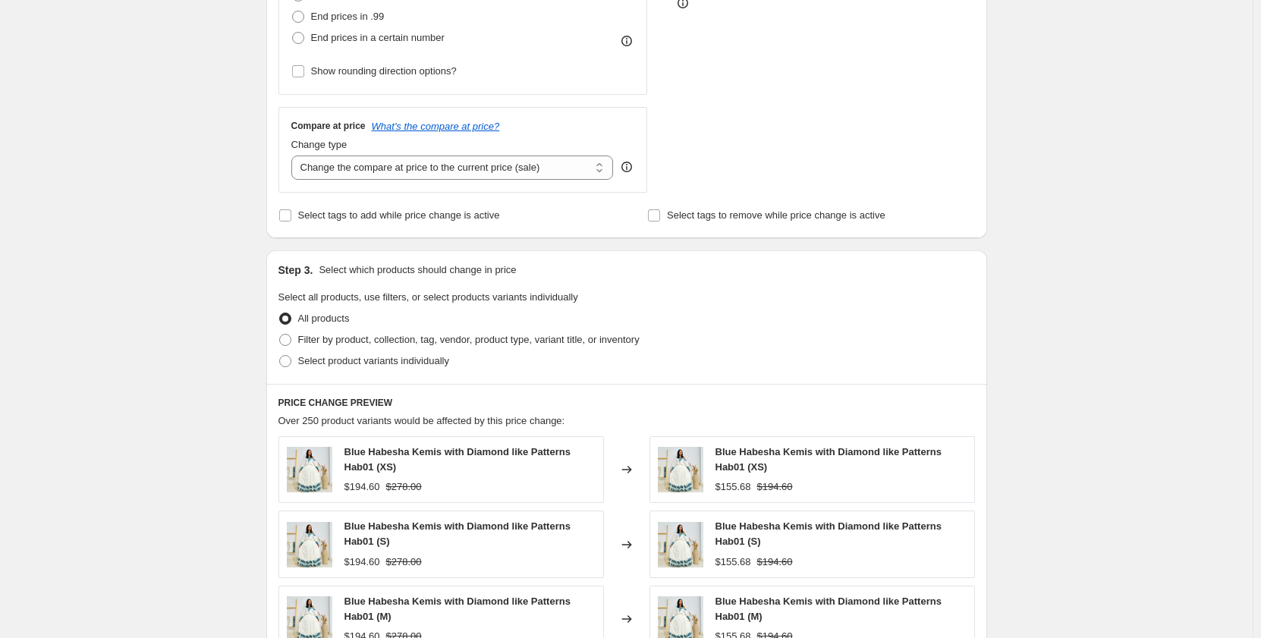
scroll to position [470, 0]
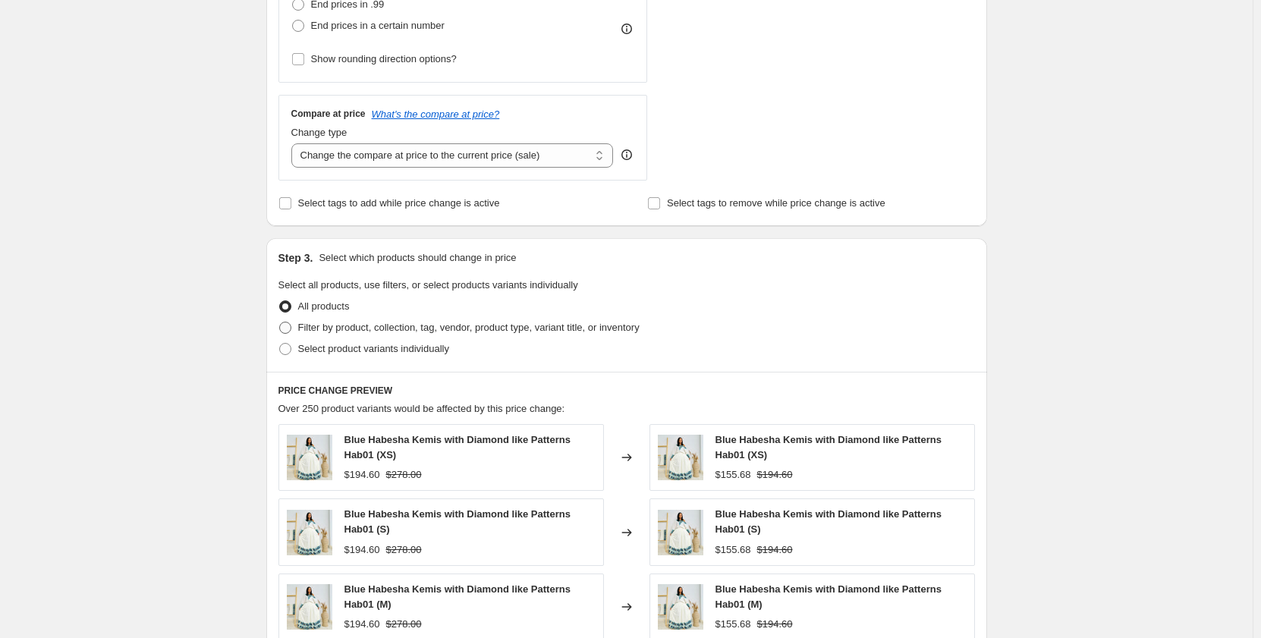
click at [308, 332] on span "Filter by product, collection, tag, vendor, product type, variant title, or inv…" at bounding box center [468, 327] width 341 height 11
click at [280, 323] on input "Filter by product, collection, tag, vendor, product type, variant title, or inv…" at bounding box center [279, 322] width 1 height 1
radio input "true"
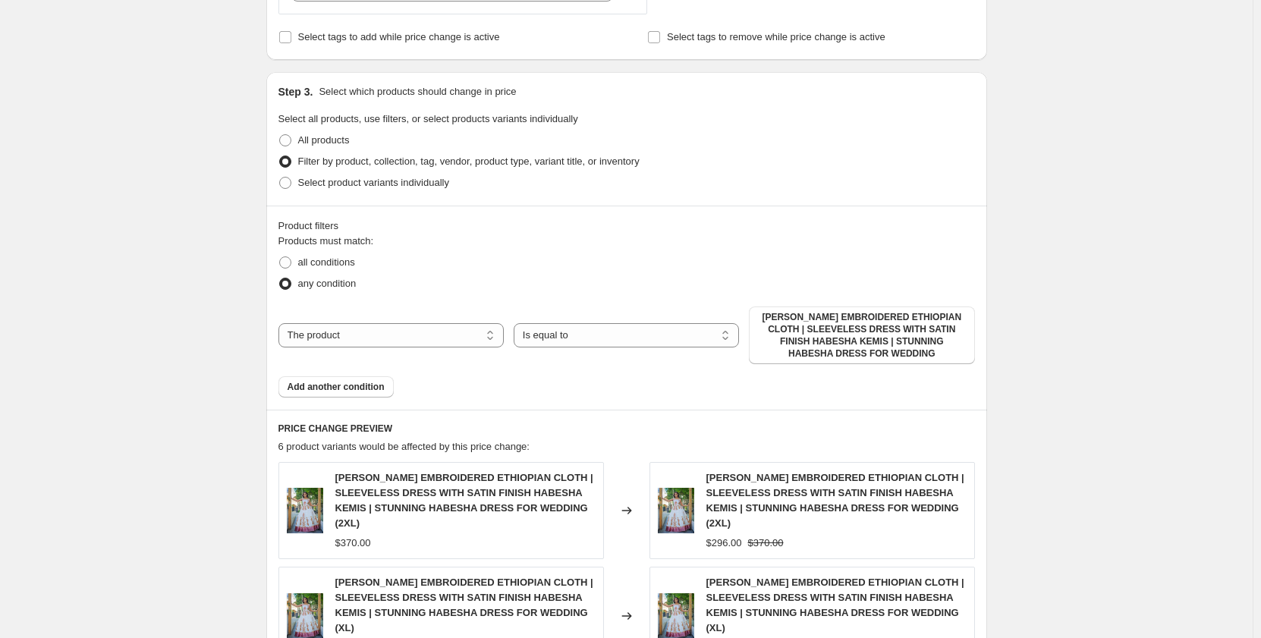
scroll to position [637, 0]
click at [413, 323] on select "The product The product's collection The product's tag The product's vendor The…" at bounding box center [391, 335] width 225 height 24
select select "collection"
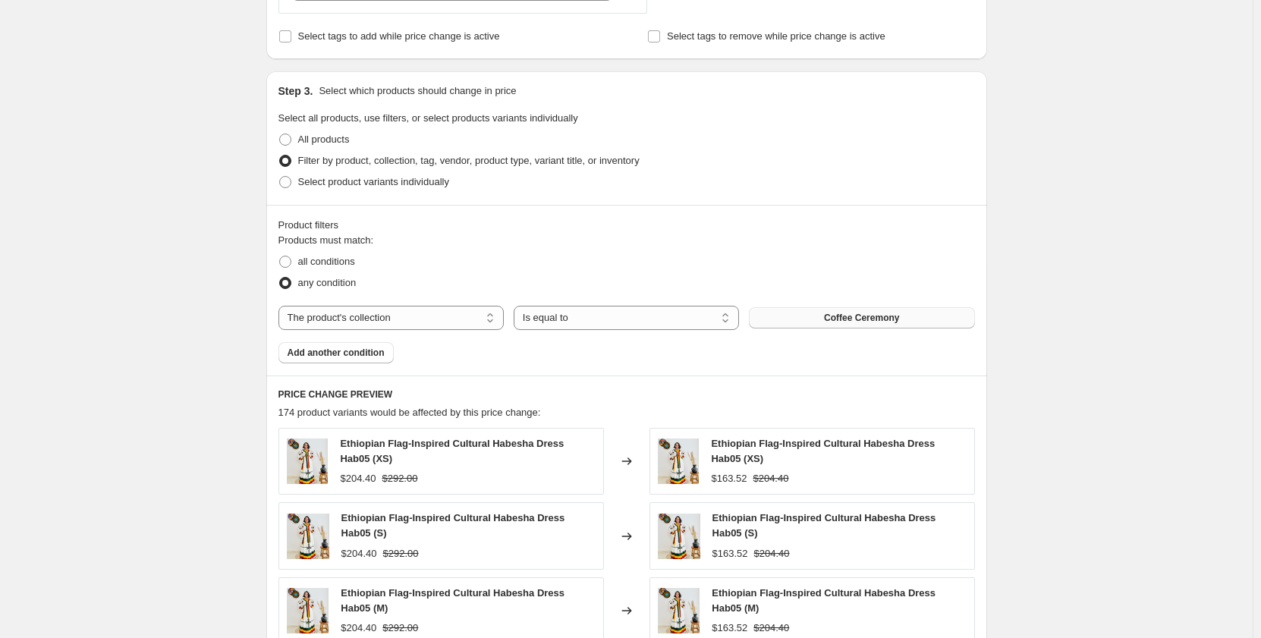
click at [828, 319] on button "Coffee Ceremony" at bounding box center [861, 317] width 225 height 21
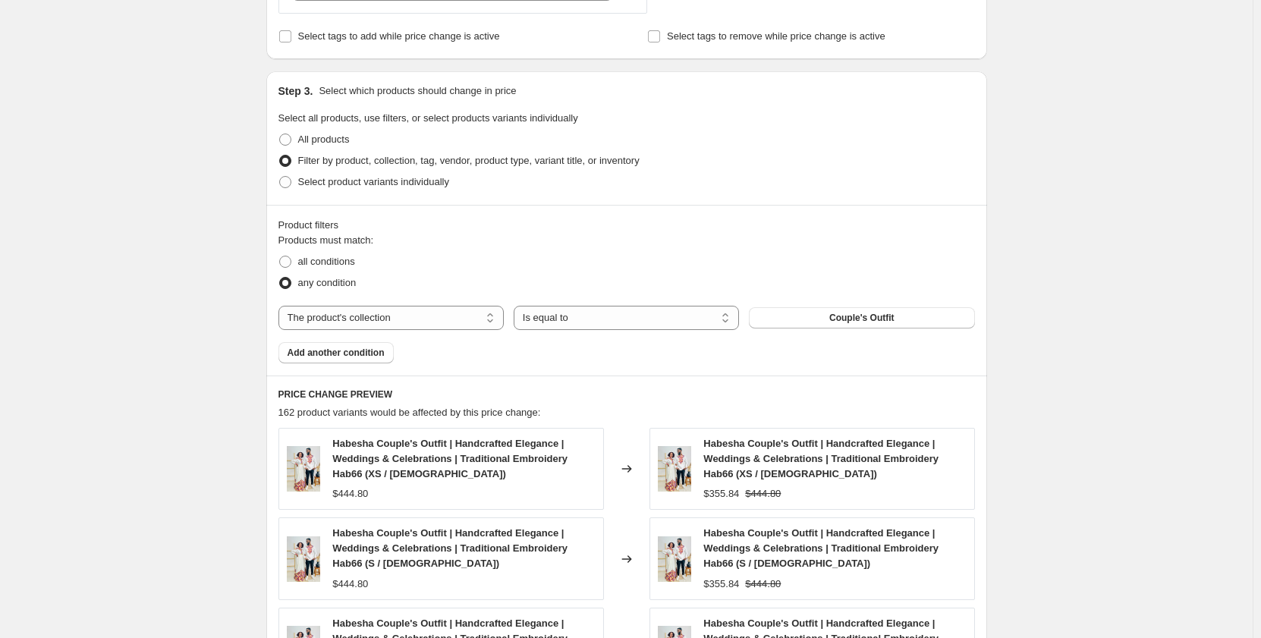
click at [335, 361] on button "Add another condition" at bounding box center [336, 352] width 115 height 21
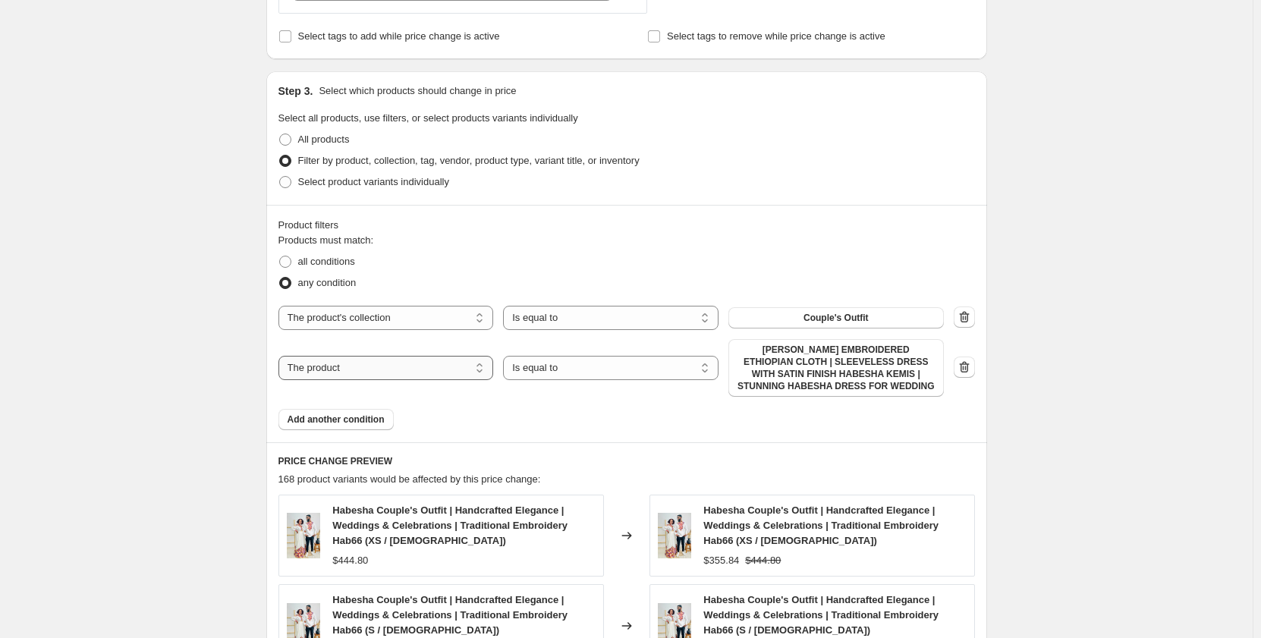
click at [371, 370] on select "The product The product's collection The product's tag The product's vendor The…" at bounding box center [387, 368] width 216 height 24
select select "collection"
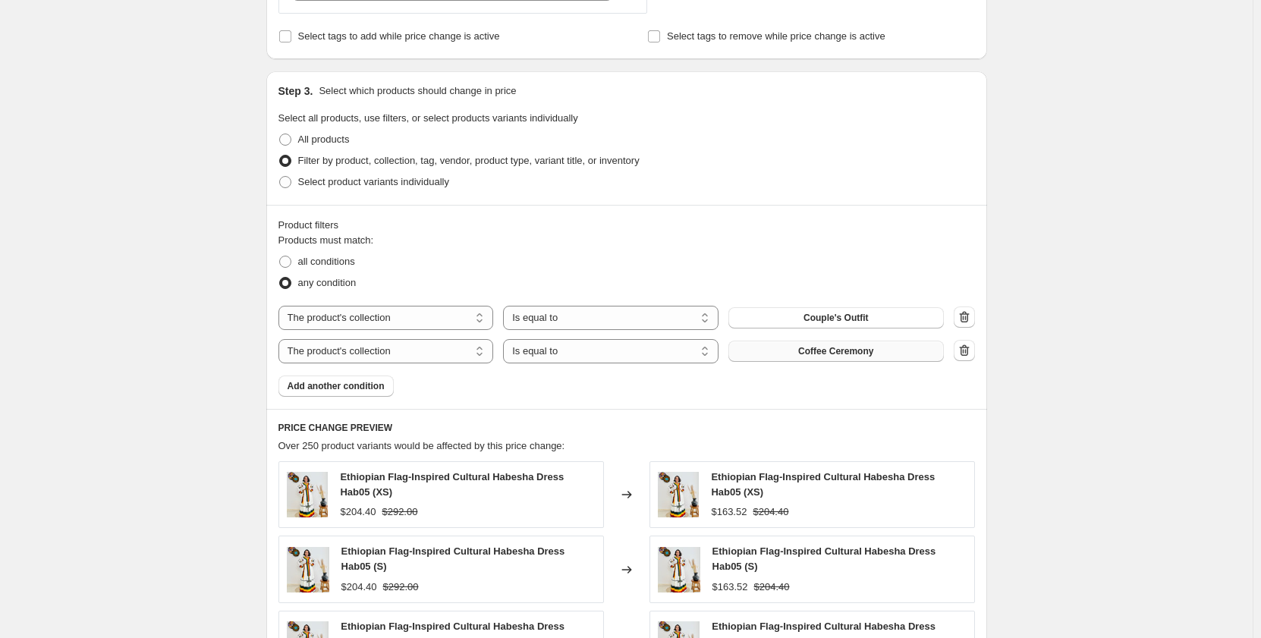
click at [792, 352] on button "Coffee Ceremony" at bounding box center [837, 351] width 216 height 21
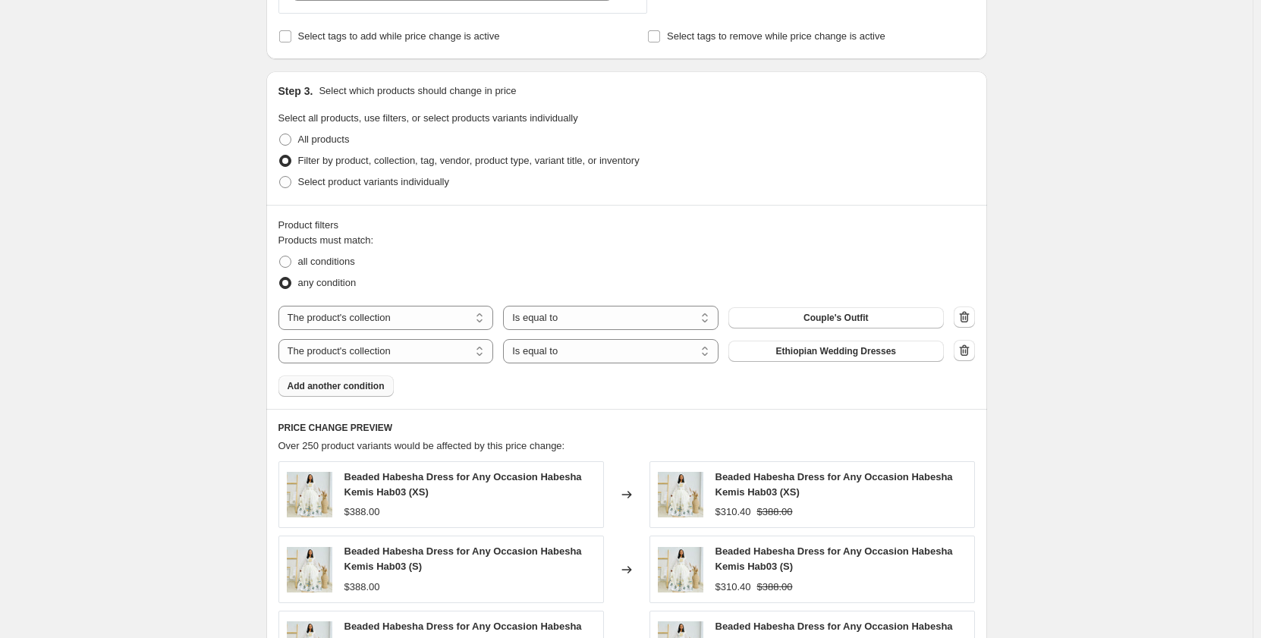
click at [333, 382] on span "Add another condition" at bounding box center [336, 386] width 97 height 12
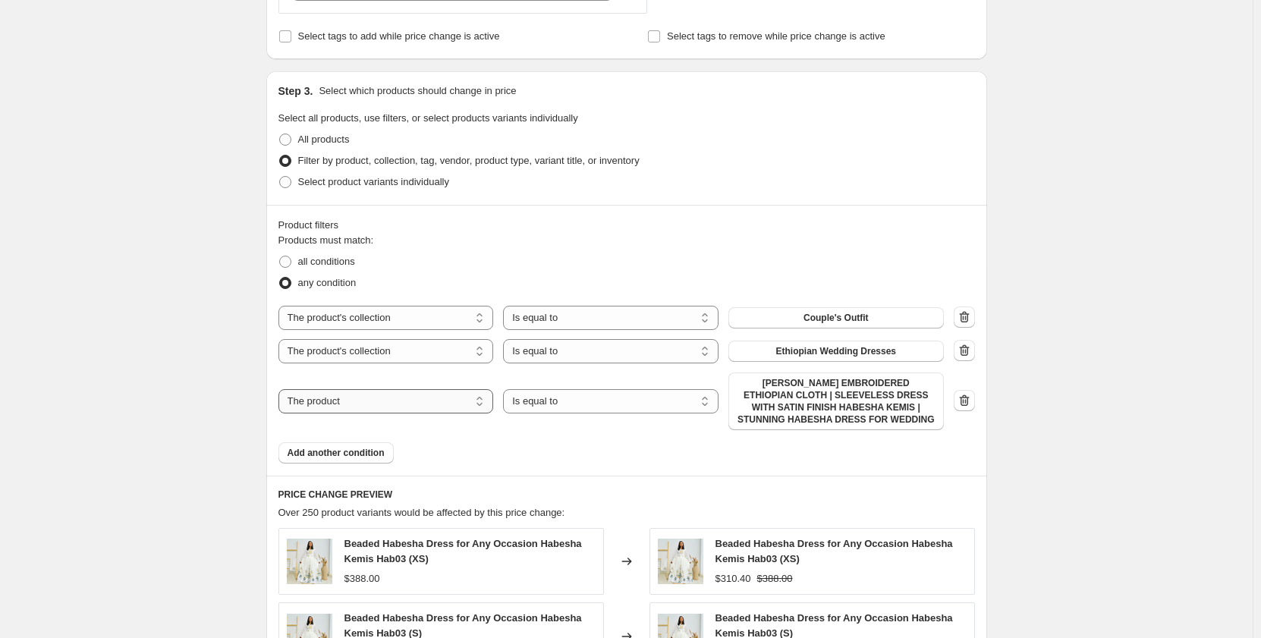
click at [449, 406] on select "The product The product's collection The product's tag The product's vendor The…" at bounding box center [387, 401] width 216 height 24
select select "collection"
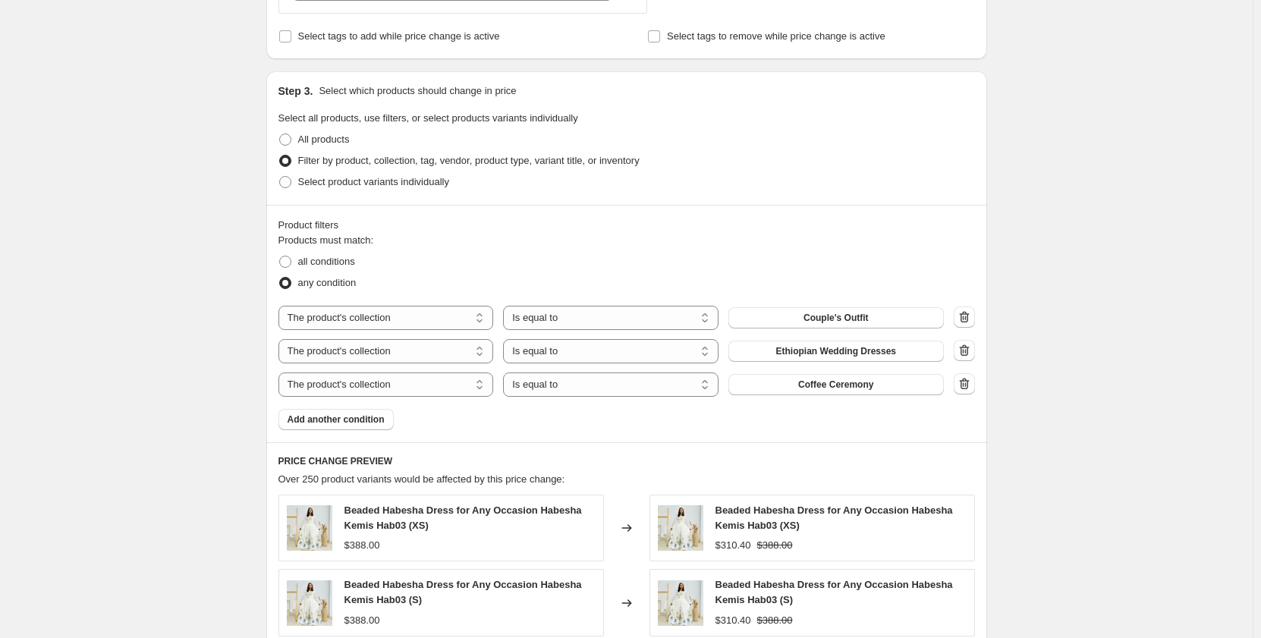
click at [807, 386] on span "Coffee Ceremony" at bounding box center [835, 385] width 75 height 12
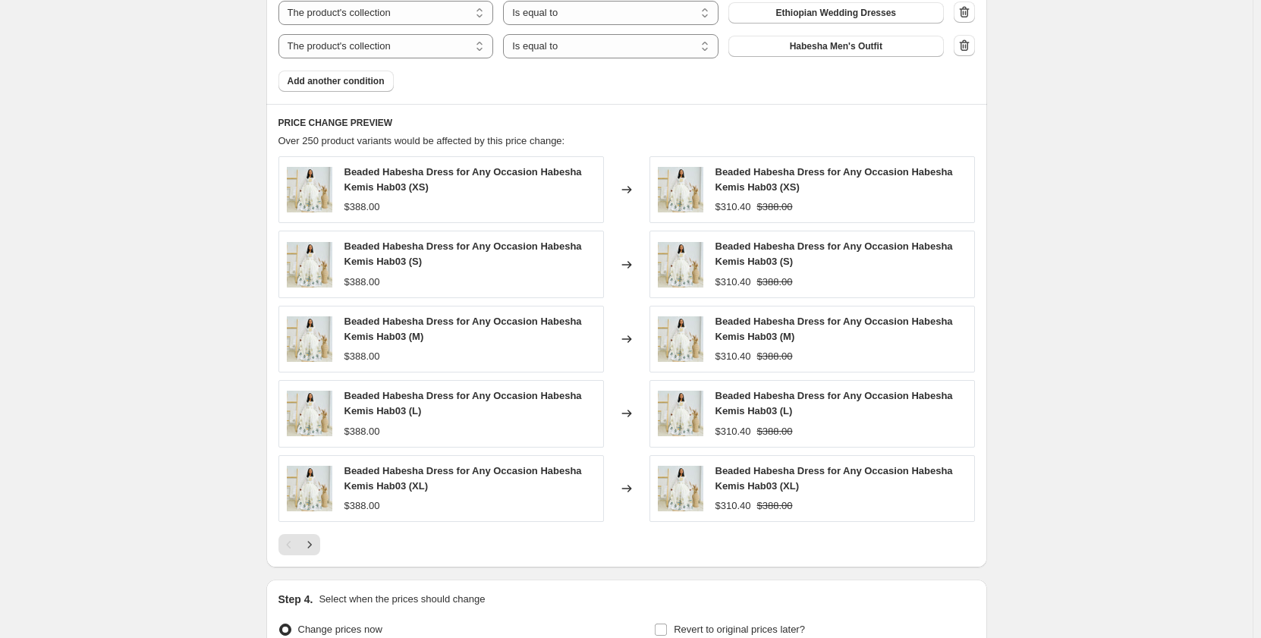
scroll to position [1141, 0]
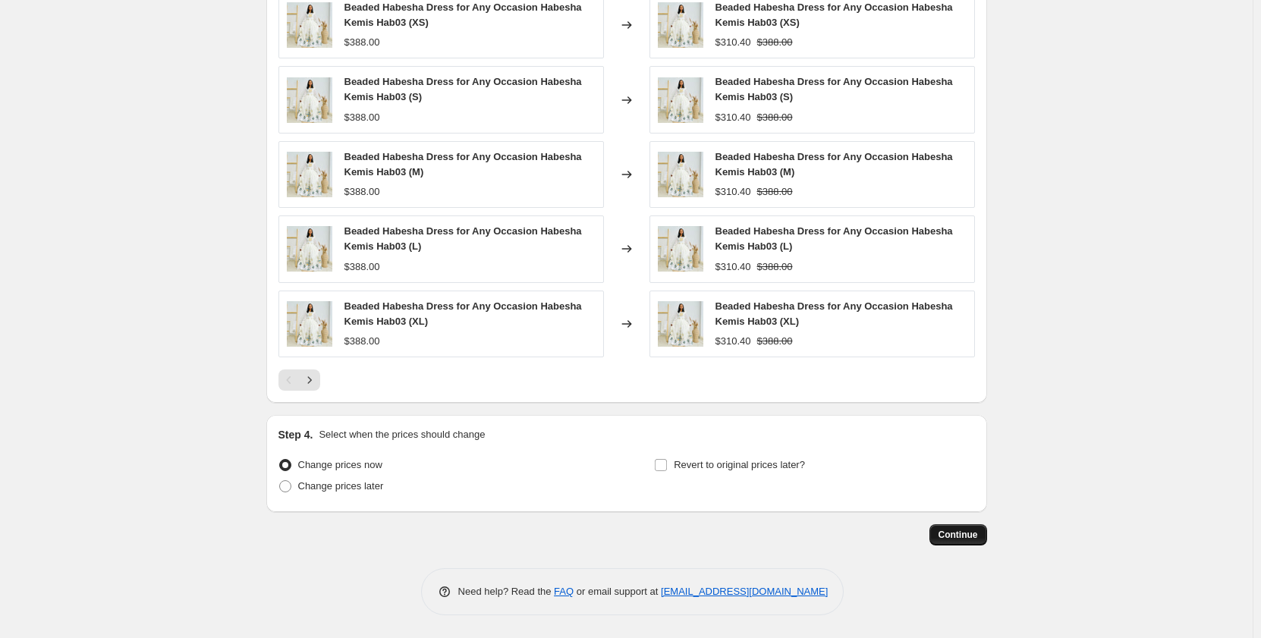
click at [959, 533] on span "Continue" at bounding box center [958, 535] width 39 height 12
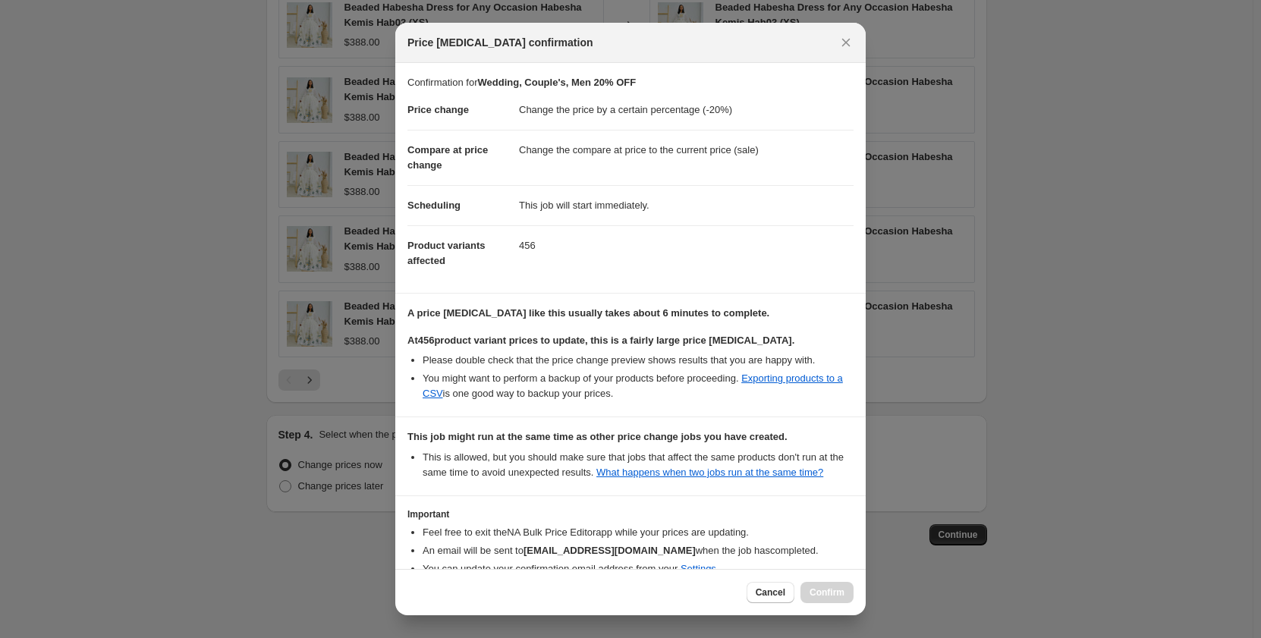
scroll to position [84, 0]
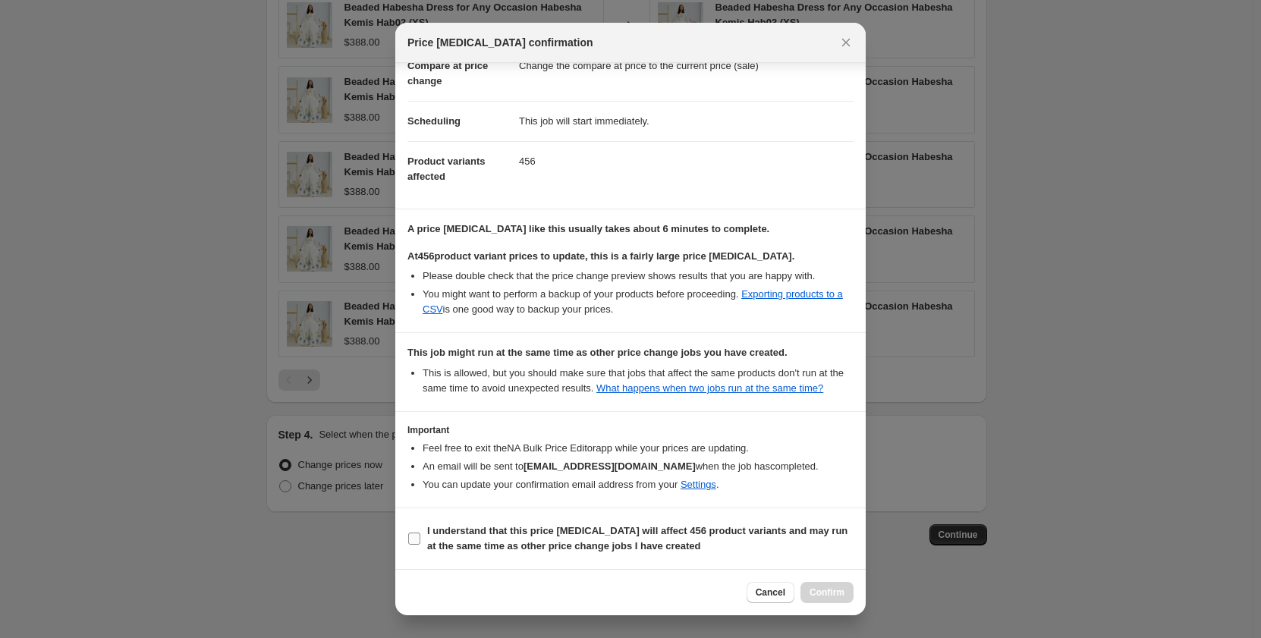
click at [416, 534] on input "I understand that this price change job will affect 456 product variants and ma…" at bounding box center [414, 539] width 12 height 12
checkbox input "true"
click at [823, 588] on span "Confirm" at bounding box center [827, 593] width 35 height 12
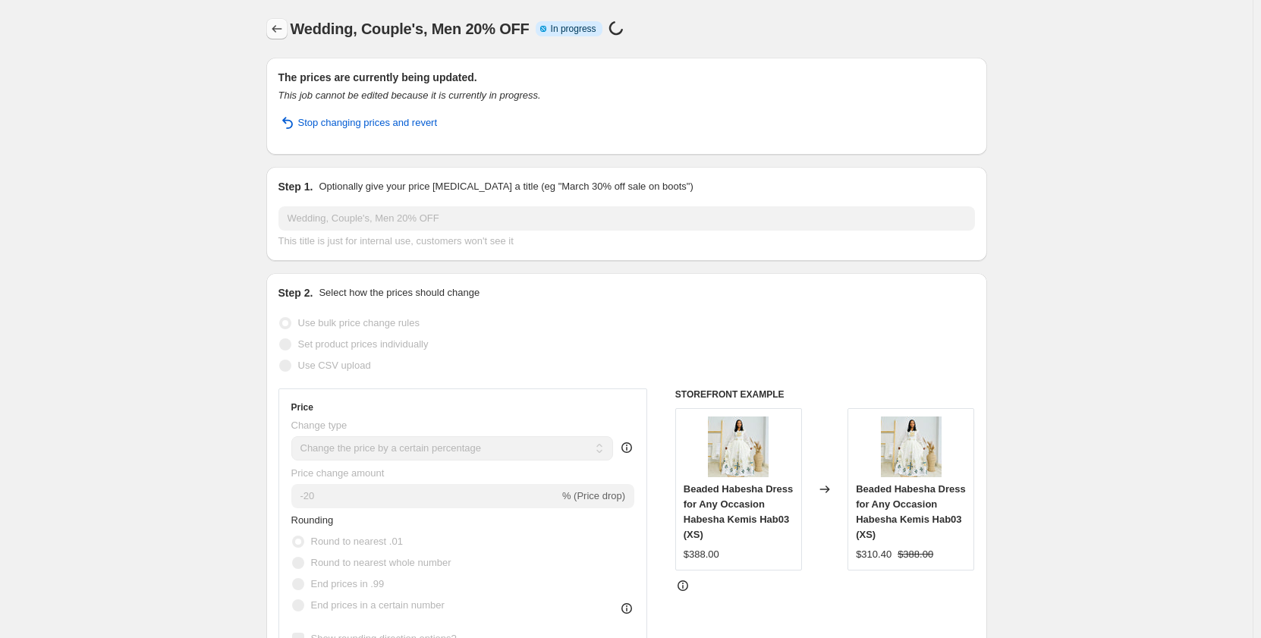
drag, startPoint x: 267, startPoint y: 27, endPoint x: 288, endPoint y: 22, distance: 21.0
click at [285, 22] on icon "Price change jobs" at bounding box center [276, 28] width 15 height 15
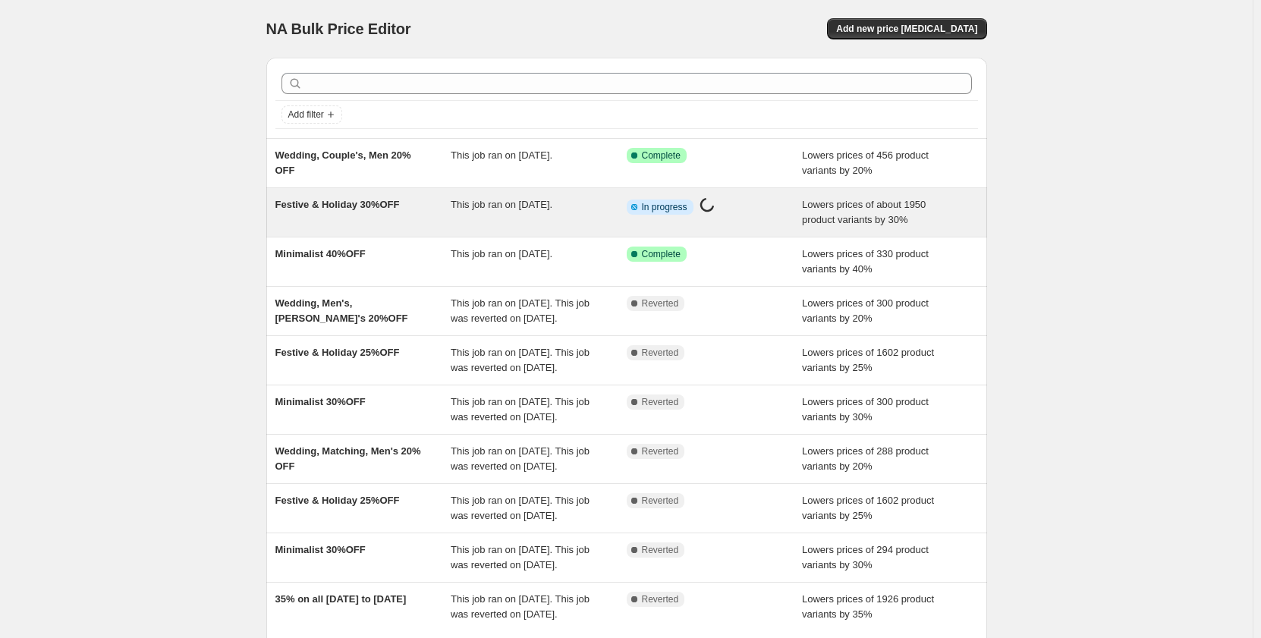
click at [452, 206] on div "Festive & Holiday 30%OFF" at bounding box center [363, 212] width 176 height 30
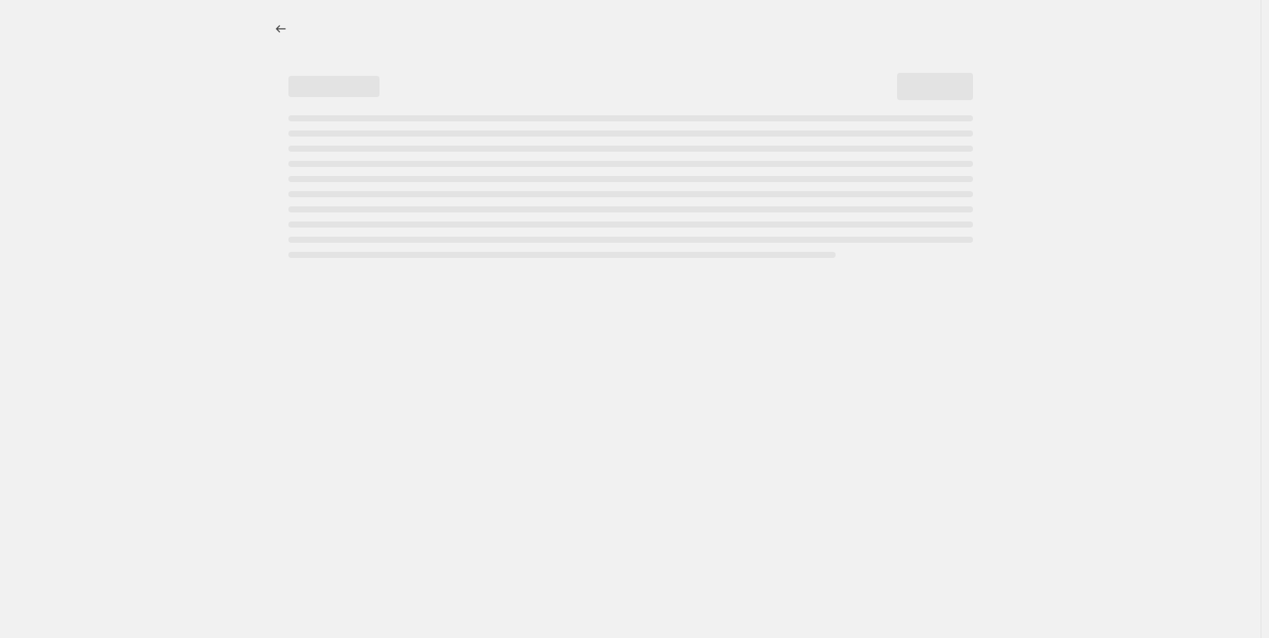
select select "percentage"
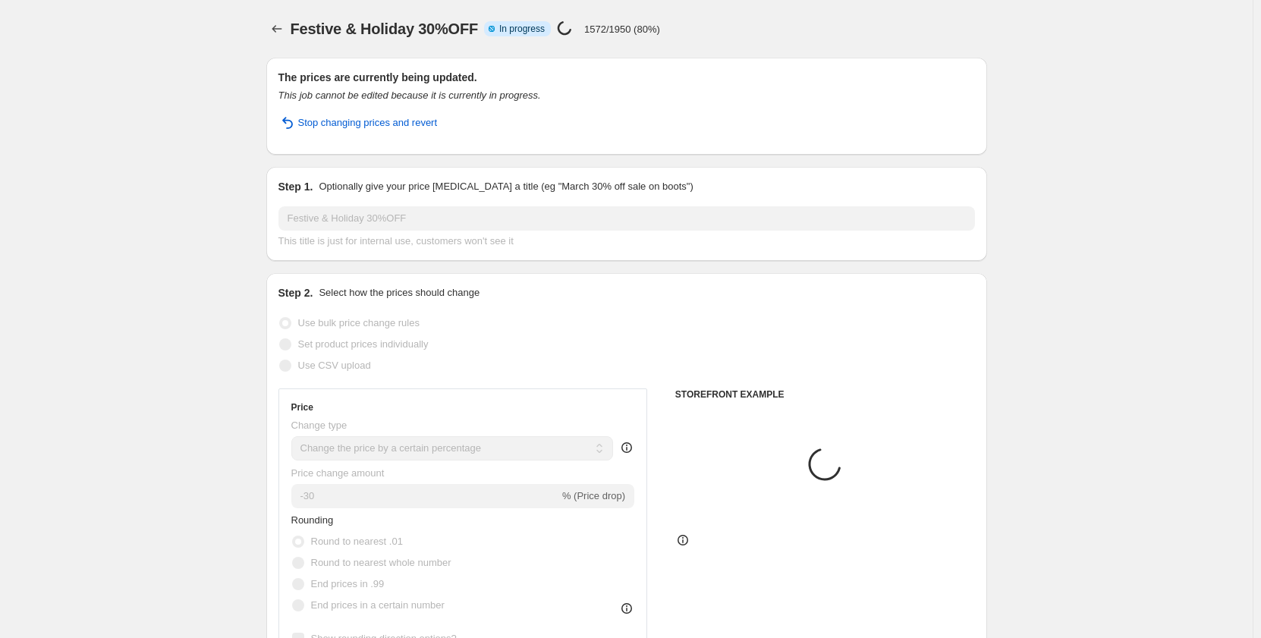
select select "collection"
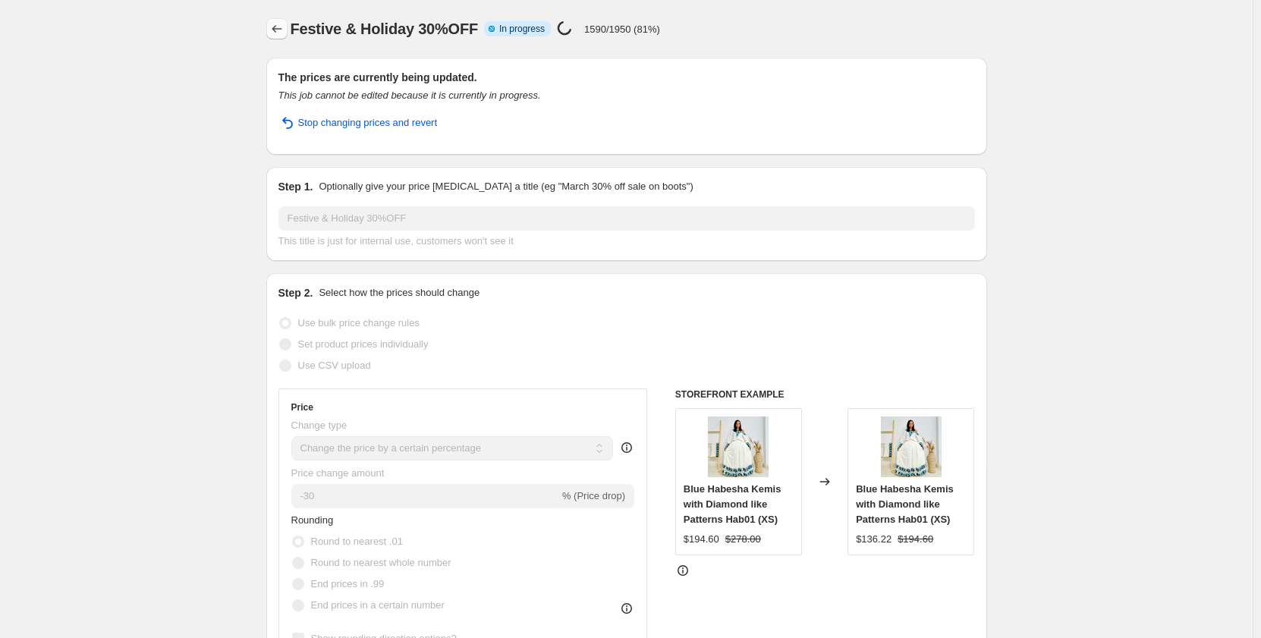
click at [284, 33] on icon "Price change jobs" at bounding box center [276, 28] width 15 height 15
